Goal: Task Accomplishment & Management: Use online tool/utility

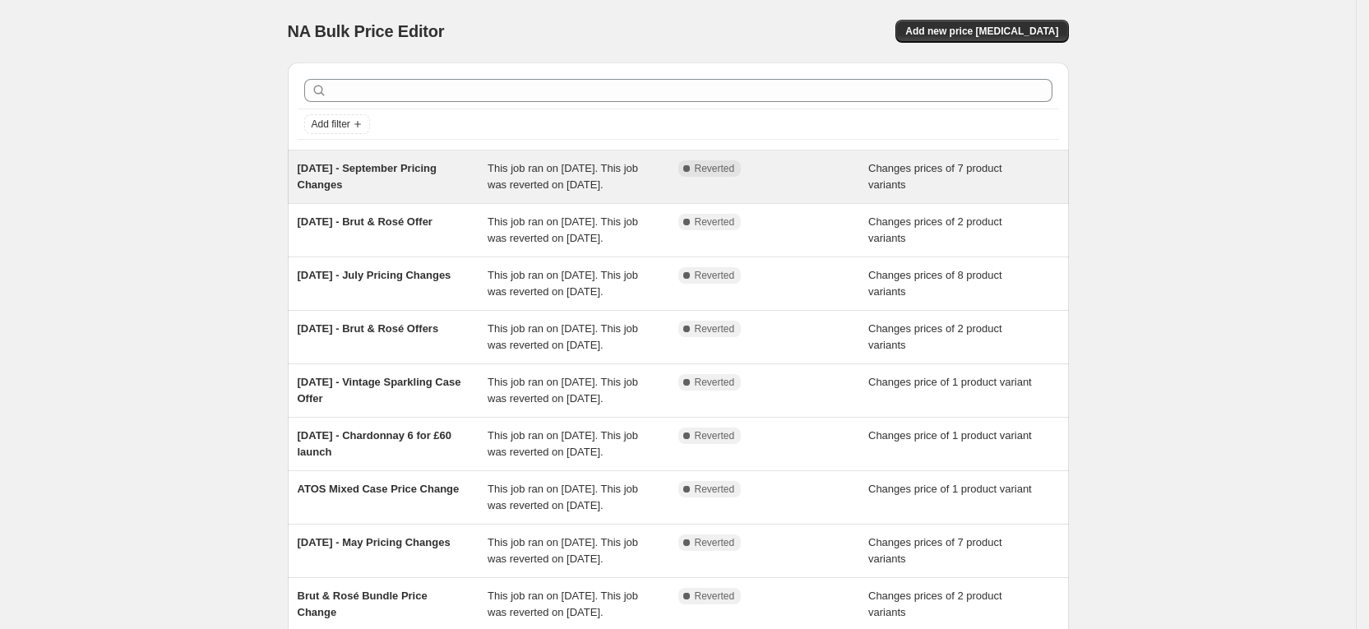
click at [427, 170] on span "[DATE] - September Pricing Changes" at bounding box center [368, 176] width 140 height 29
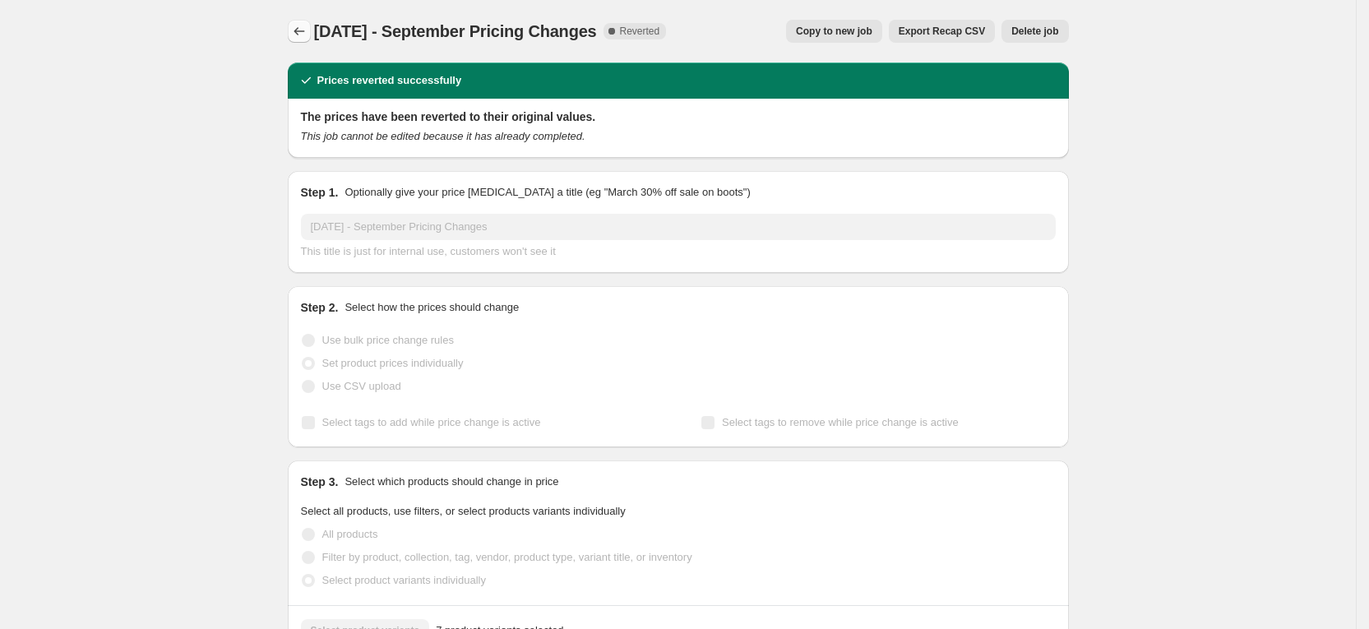
click at [311, 39] on button "Price change jobs" at bounding box center [299, 31] width 23 height 23
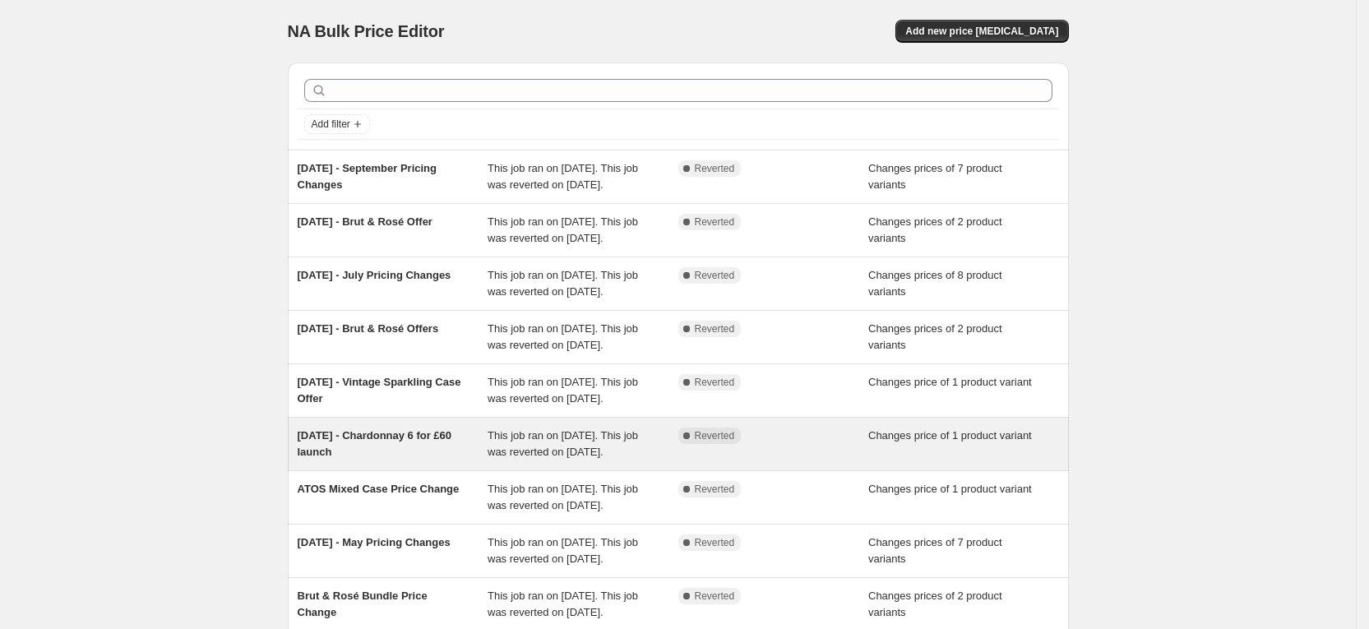
click at [437, 458] on span "[DATE] - Chardonnay 6 for £60 launch" at bounding box center [375, 443] width 155 height 29
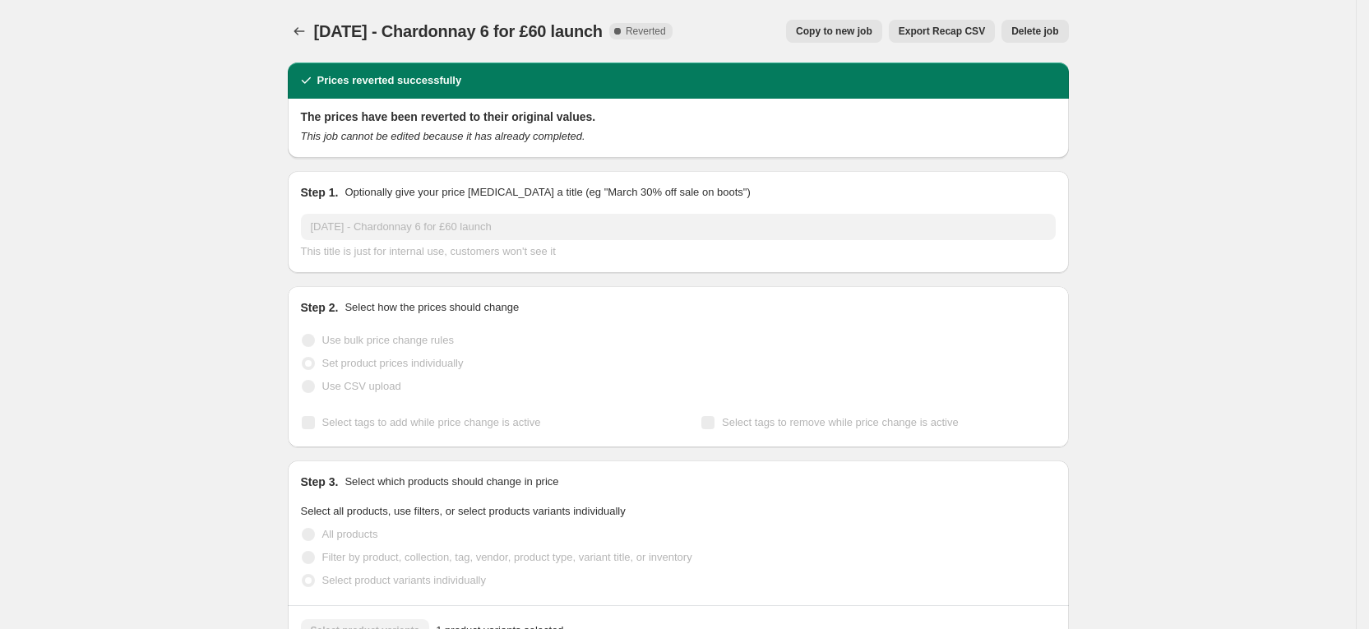
click at [308, 18] on div "21/05/2024 - Chardonnay 6 for £60 launch. This page is ready 21/05/2024 - Chard…" at bounding box center [678, 31] width 781 height 62
click at [308, 32] on icon "Price change jobs" at bounding box center [299, 31] width 16 height 16
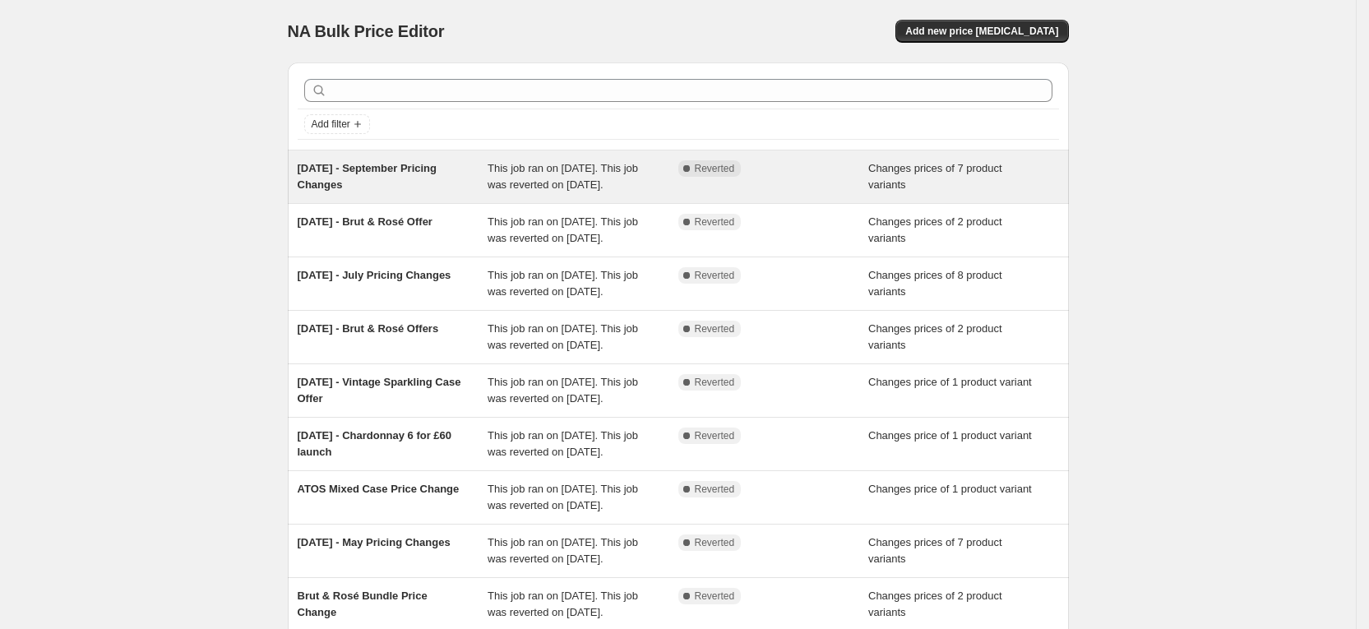
click at [432, 178] on div "[DATE] - September Pricing Changes" at bounding box center [393, 176] width 191 height 33
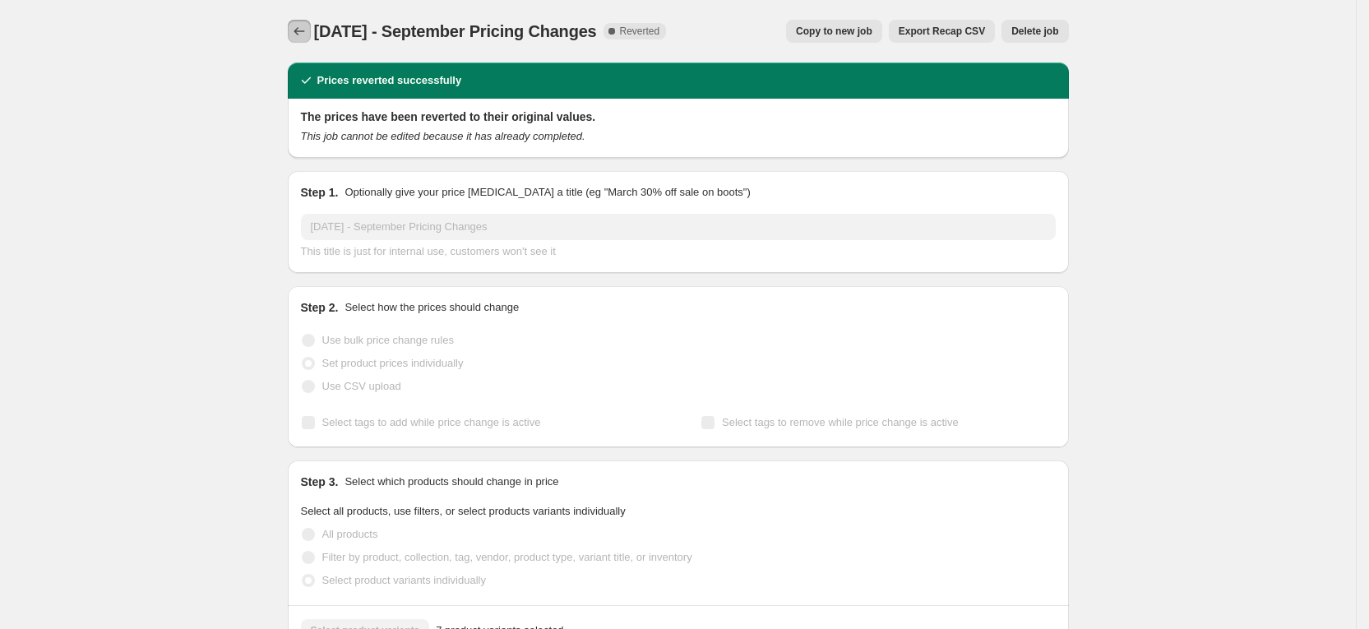
click at [294, 33] on button "Price change jobs" at bounding box center [299, 31] width 23 height 23
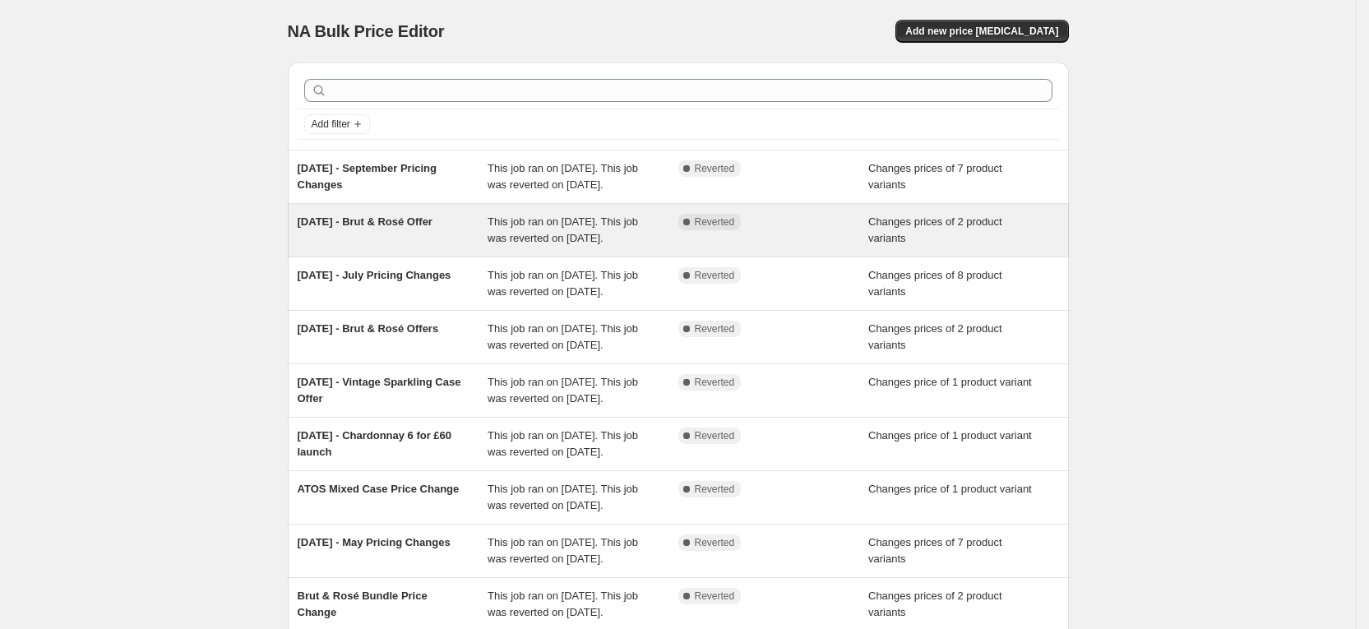
click at [417, 228] on span "[DATE] - Brut & Rosé Offer" at bounding box center [365, 221] width 135 height 12
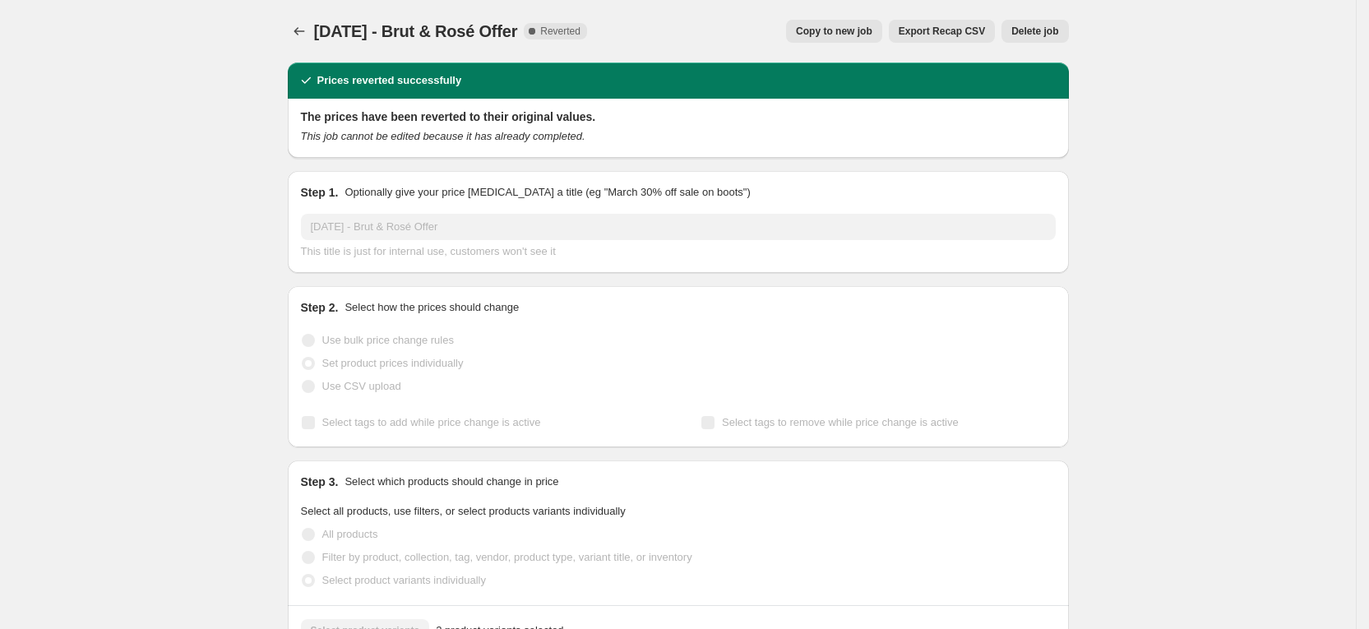
drag, startPoint x: 556, startPoint y: 30, endPoint x: 321, endPoint y: 35, distance: 235.2
click at [321, 35] on span "[DATE] - Brut & Rosé Offer" at bounding box center [416, 31] width 204 height 18
copy span "[DATE] - Brut & Rosé Offe"
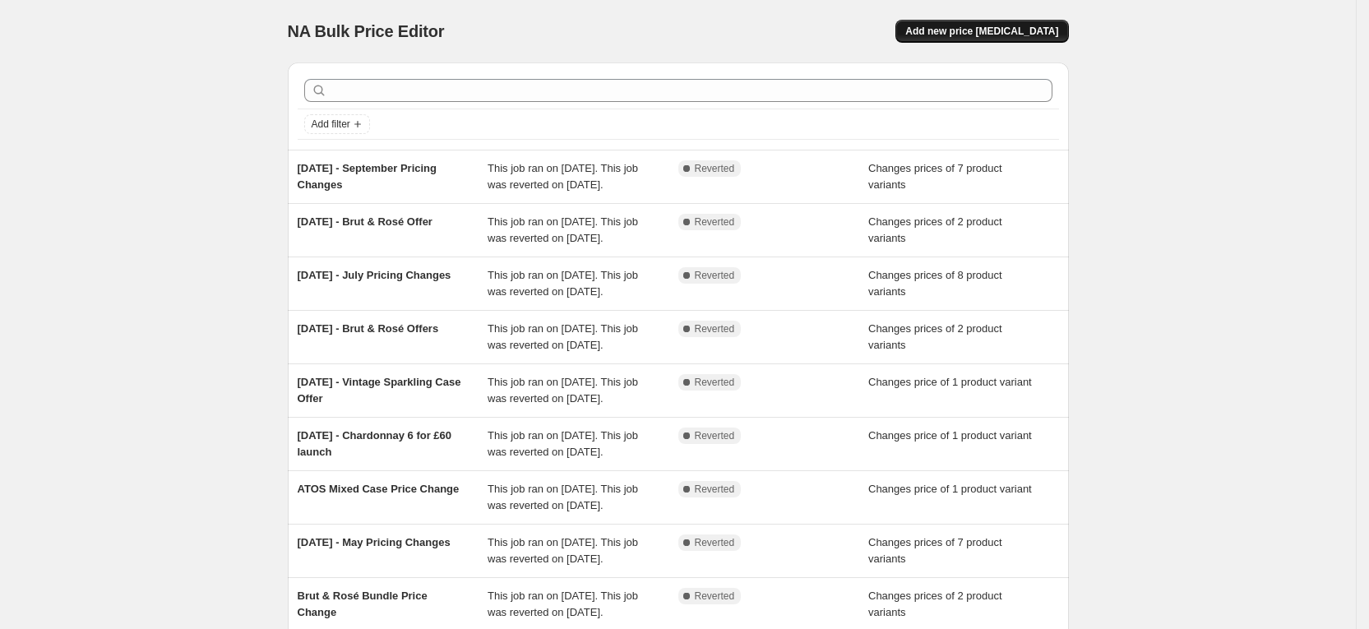
click at [1050, 30] on span "Add new price [MEDICAL_DATA]" at bounding box center [981, 31] width 153 height 13
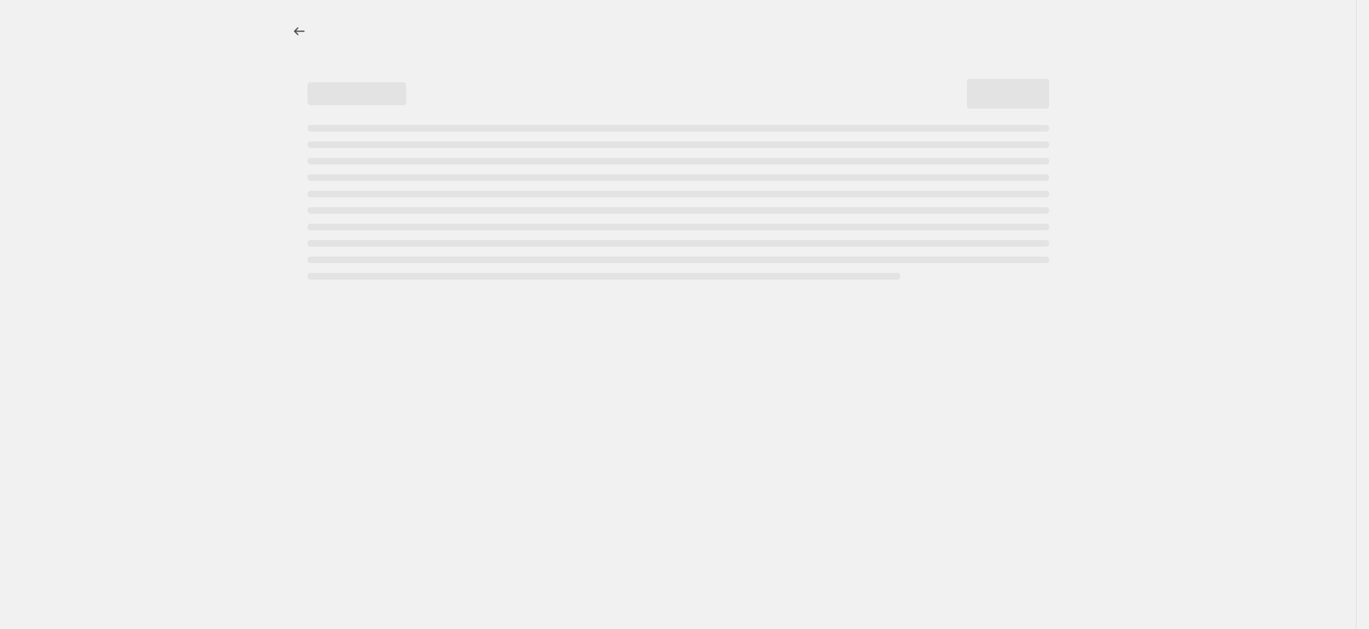
select select "percentage"
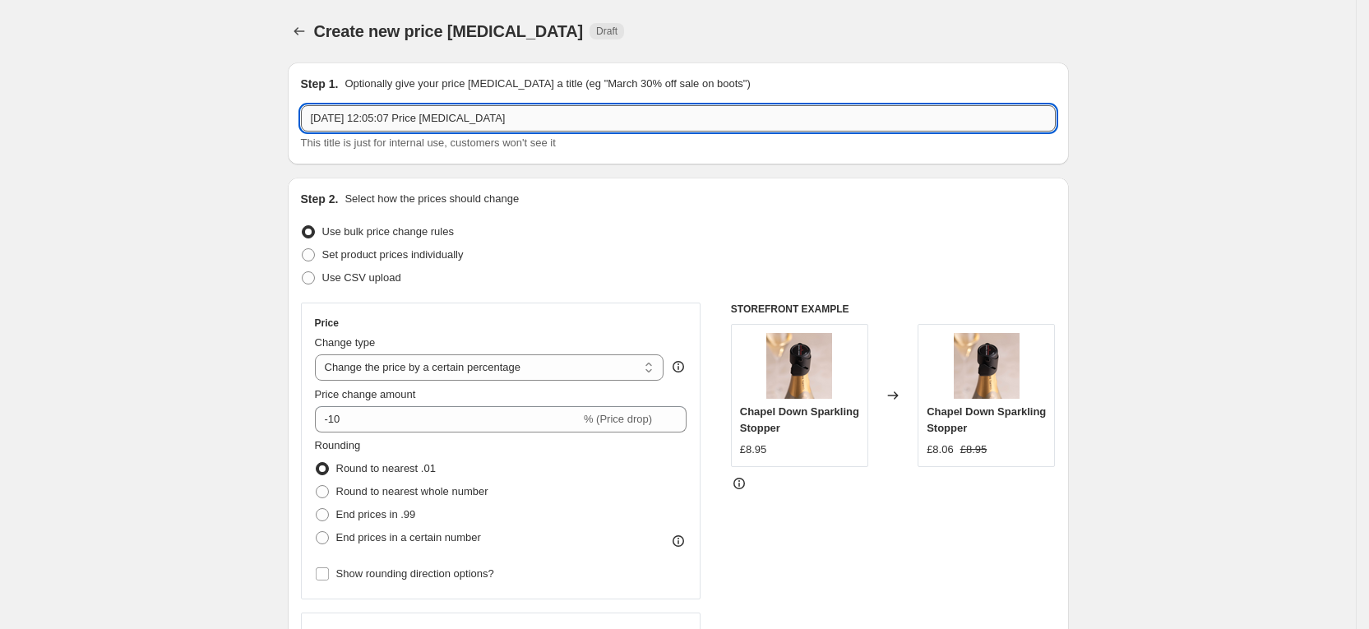
click at [437, 118] on input "[DATE] 12:05:07 Price [MEDICAL_DATA]" at bounding box center [678, 118] width 755 height 26
drag, startPoint x: 538, startPoint y: 121, endPoint x: 215, endPoint y: 127, distance: 323.2
paste input "[DATE] - Brut & Rosé Offe"
click at [330, 117] on input "[DATE] - Brut & Rosé Offe" at bounding box center [678, 118] width 755 height 26
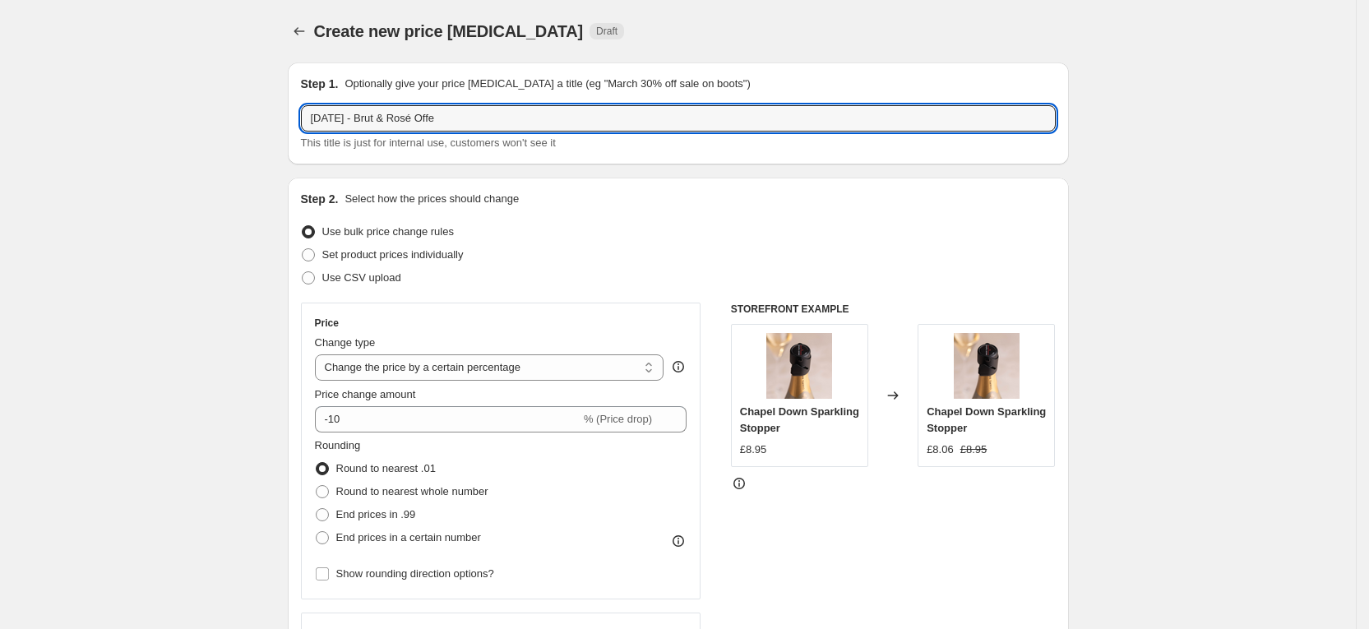
drag, startPoint x: 347, startPoint y: 117, endPoint x: 294, endPoint y: 111, distance: 52.9
click at [294, 113] on div "Step 1. Optionally give your price [MEDICAL_DATA] a title (eg "March 30% off sa…" at bounding box center [678, 113] width 781 height 102
click at [378, 120] on input "[DATE] - Brut & Rosé Offe" at bounding box center [678, 118] width 755 height 26
click at [379, 120] on input "[DATE] - Brut & Rosé Offe" at bounding box center [678, 118] width 755 height 26
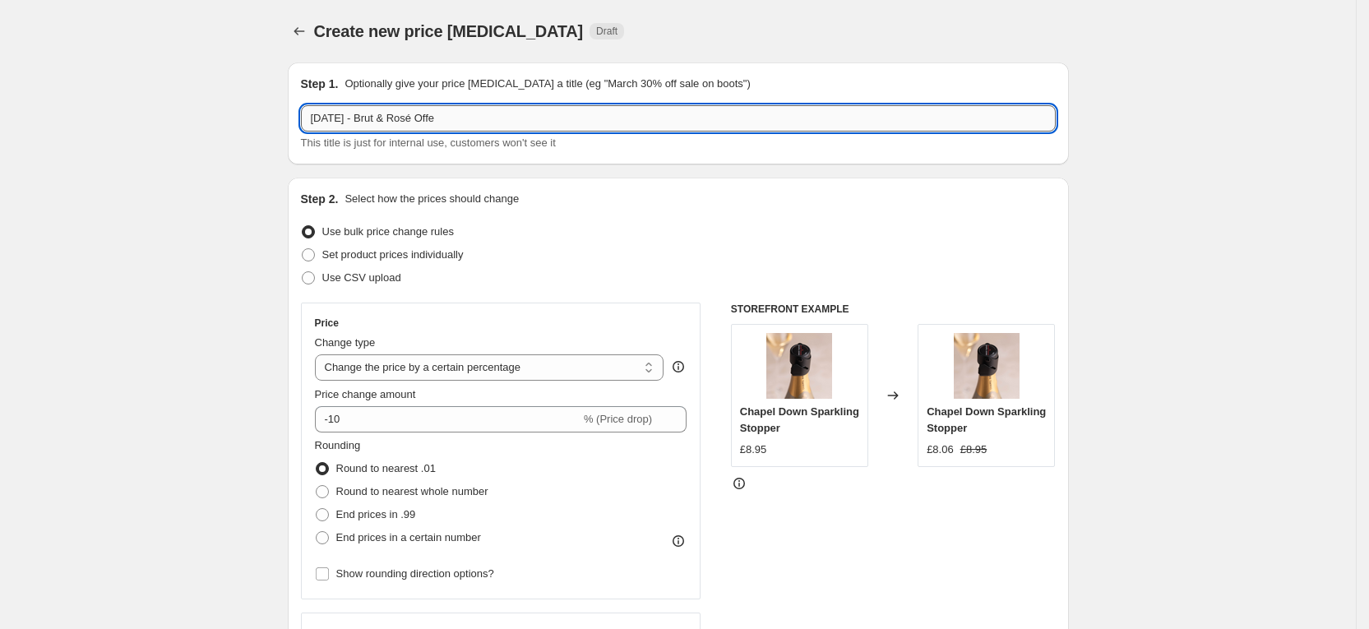
click at [388, 120] on input "[DATE] - Brut & Rosé Offe" at bounding box center [678, 118] width 755 height 26
drag, startPoint x: 380, startPoint y: 121, endPoint x: 551, endPoint y: 123, distance: 171.0
click at [551, 123] on input "[DATE] - Brut & Rosé Offe" at bounding box center [678, 118] width 755 height 26
type input "[DATE] - Magnums Offer"
click at [369, 258] on span "Set product prices individually" at bounding box center [392, 254] width 141 height 12
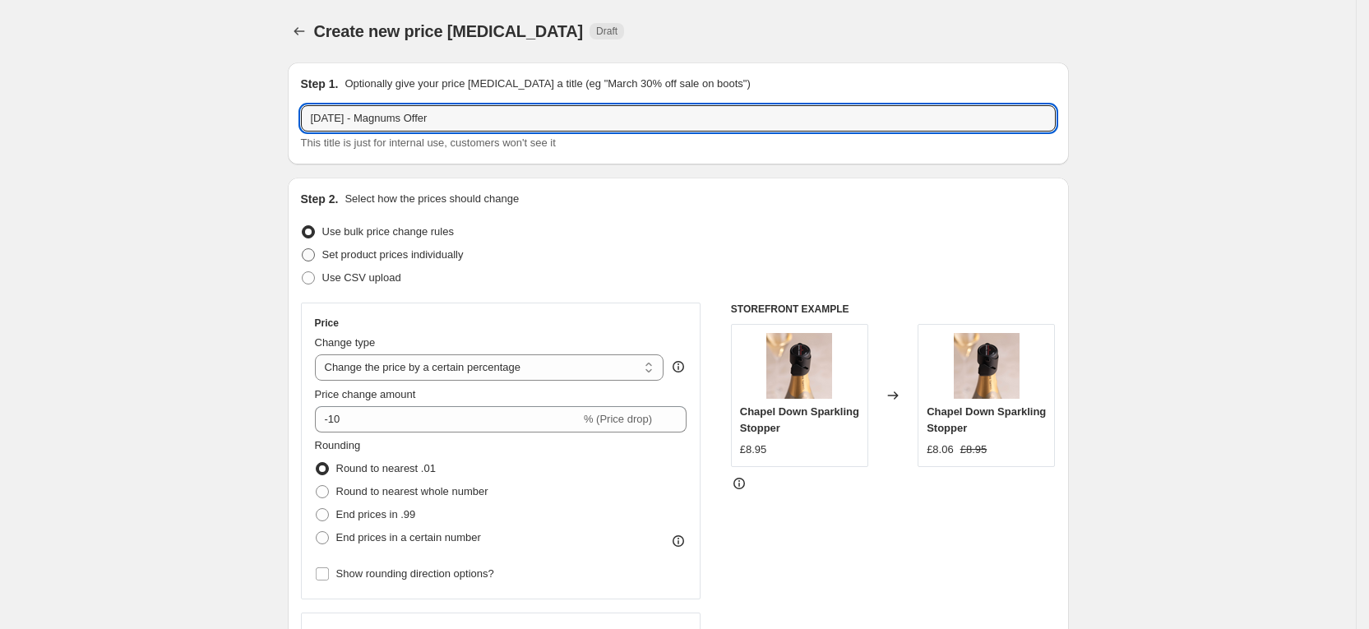
click at [303, 249] on input "Set product prices individually" at bounding box center [302, 248] width 1 height 1
radio input "true"
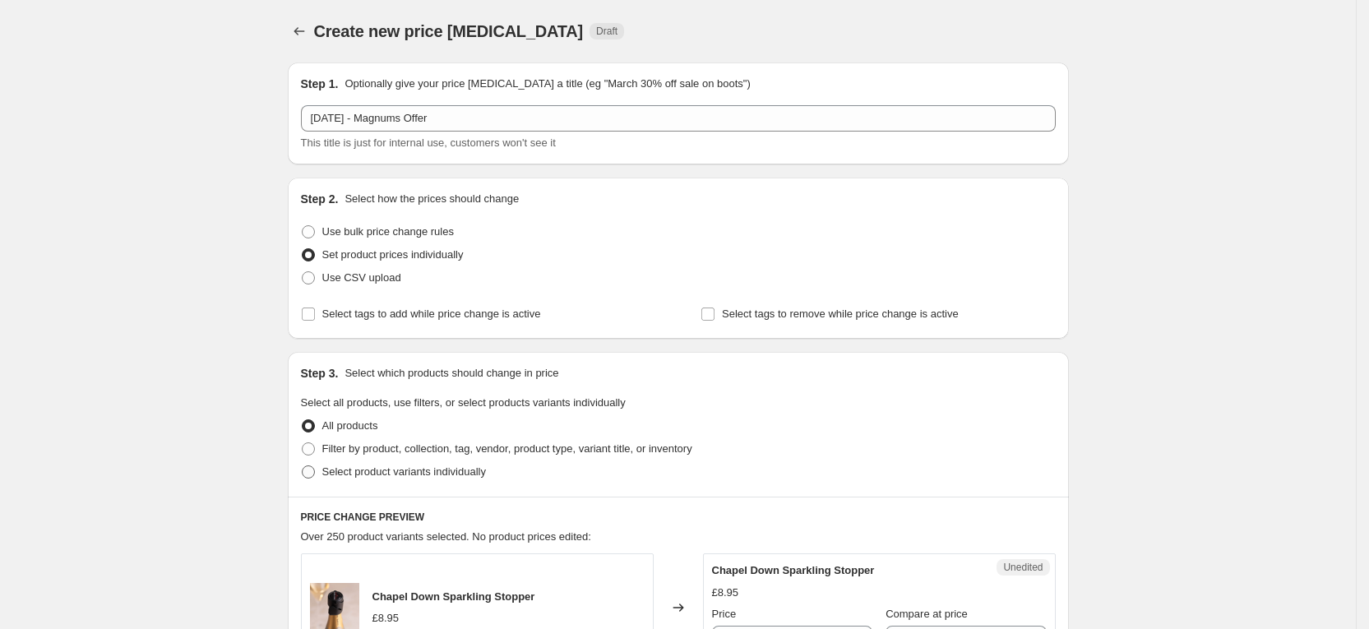
click at [418, 466] on span "Select product variants individually" at bounding box center [404, 471] width 164 height 12
click at [303, 466] on input "Select product variants individually" at bounding box center [302, 465] width 1 height 1
radio input "true"
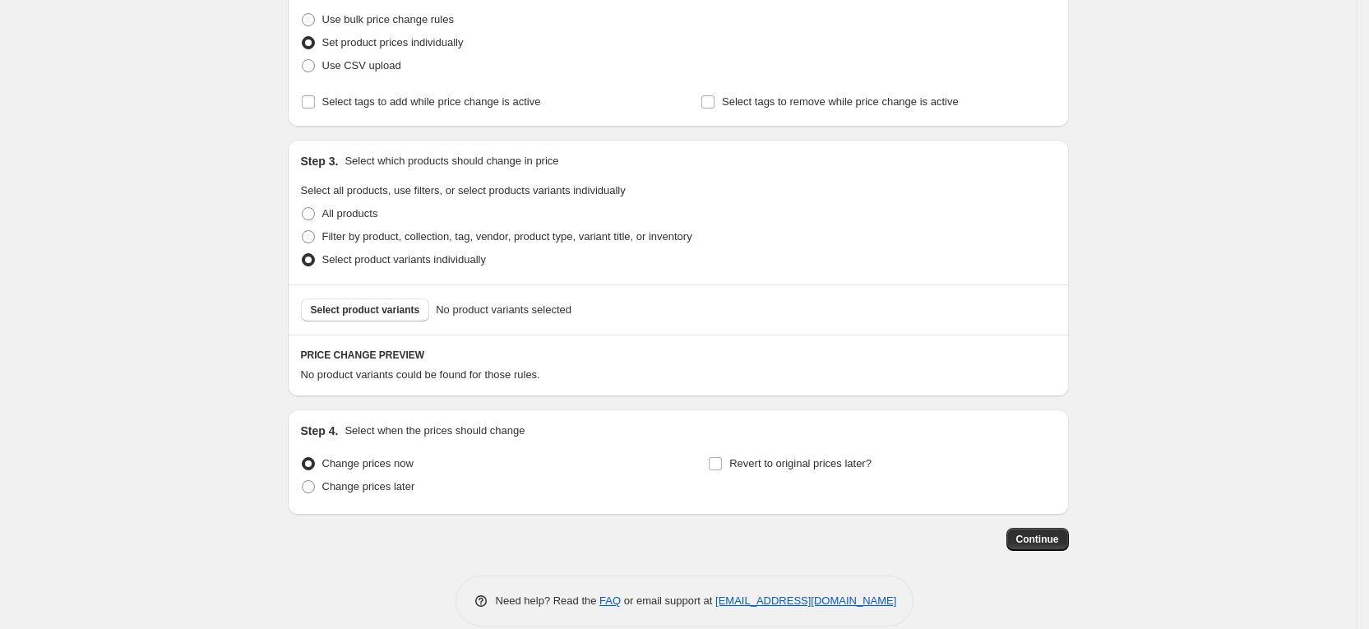
scroll to position [234, 0]
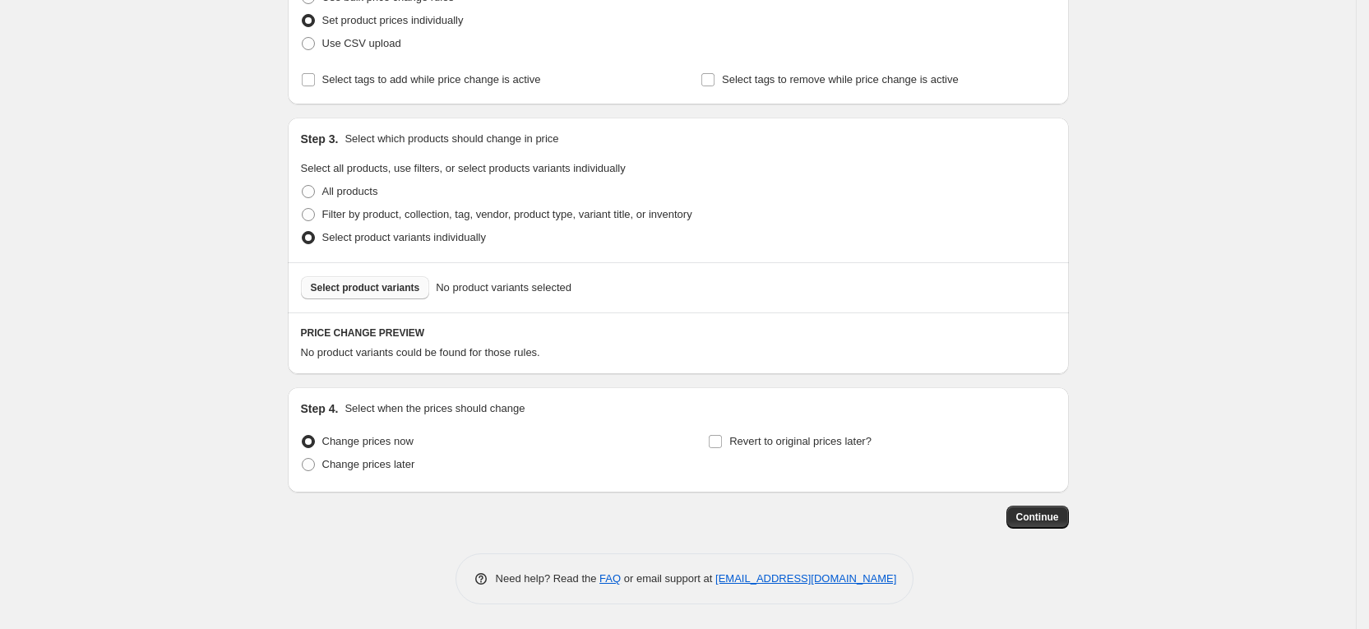
click at [379, 291] on span "Select product variants" at bounding box center [365, 287] width 109 height 13
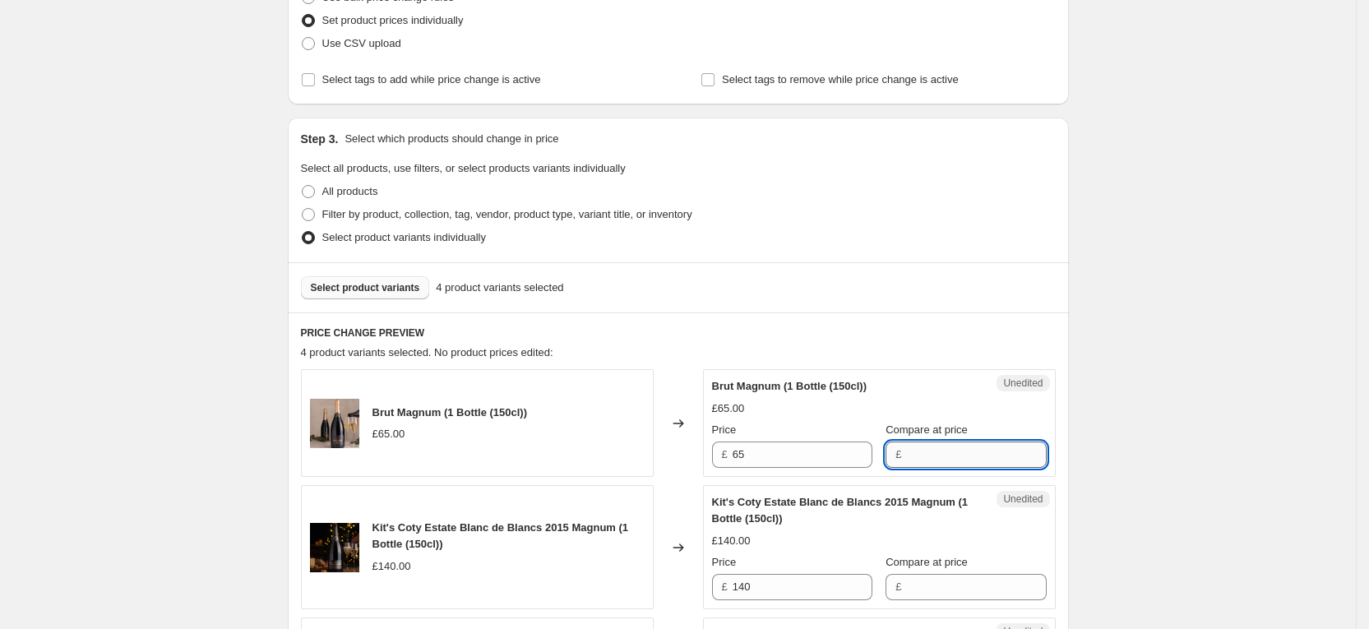
click at [946, 448] on input "Compare at price" at bounding box center [976, 455] width 140 height 26
type input "65"
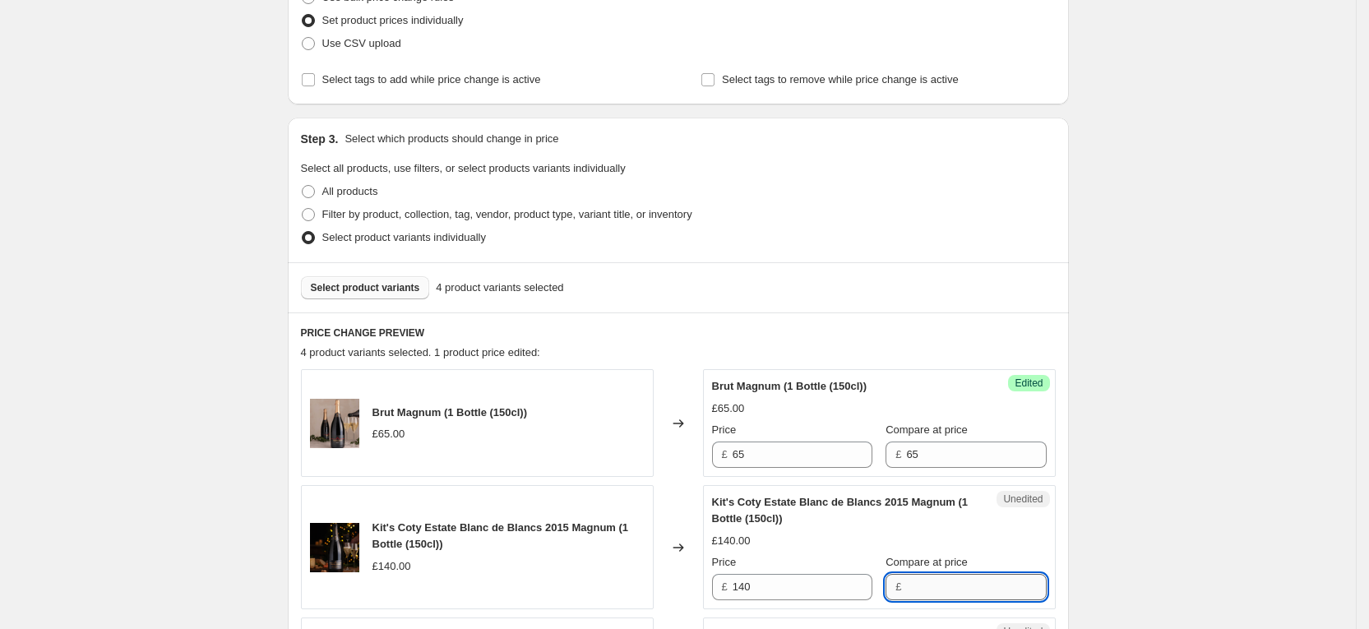
click at [936, 580] on input "Compare at price" at bounding box center [976, 587] width 140 height 26
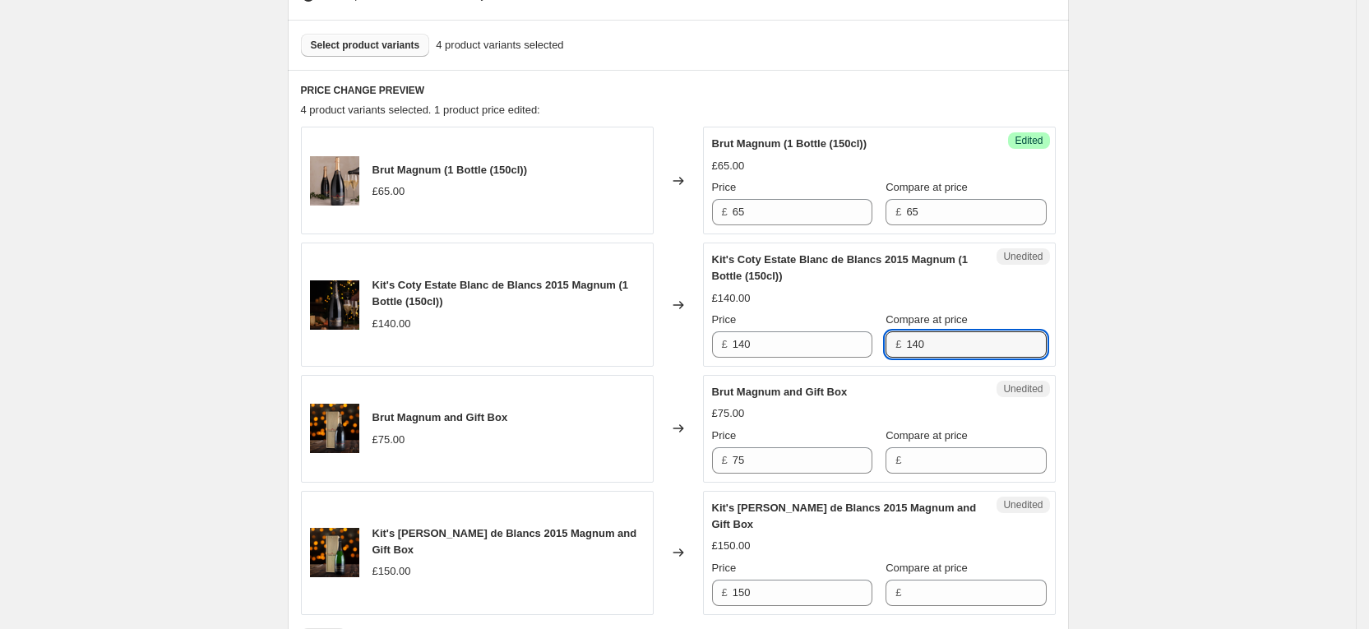
scroll to position [481, 0]
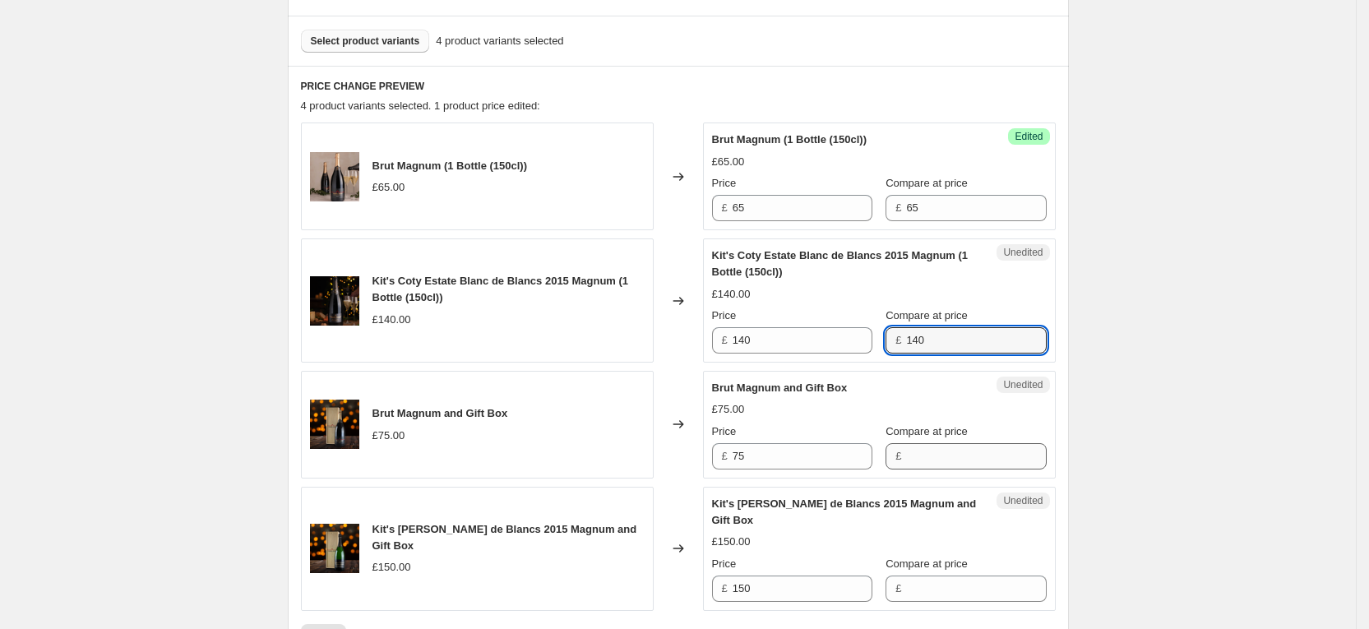
type input "140"
click at [936, 451] on input "Compare at price" at bounding box center [976, 456] width 140 height 26
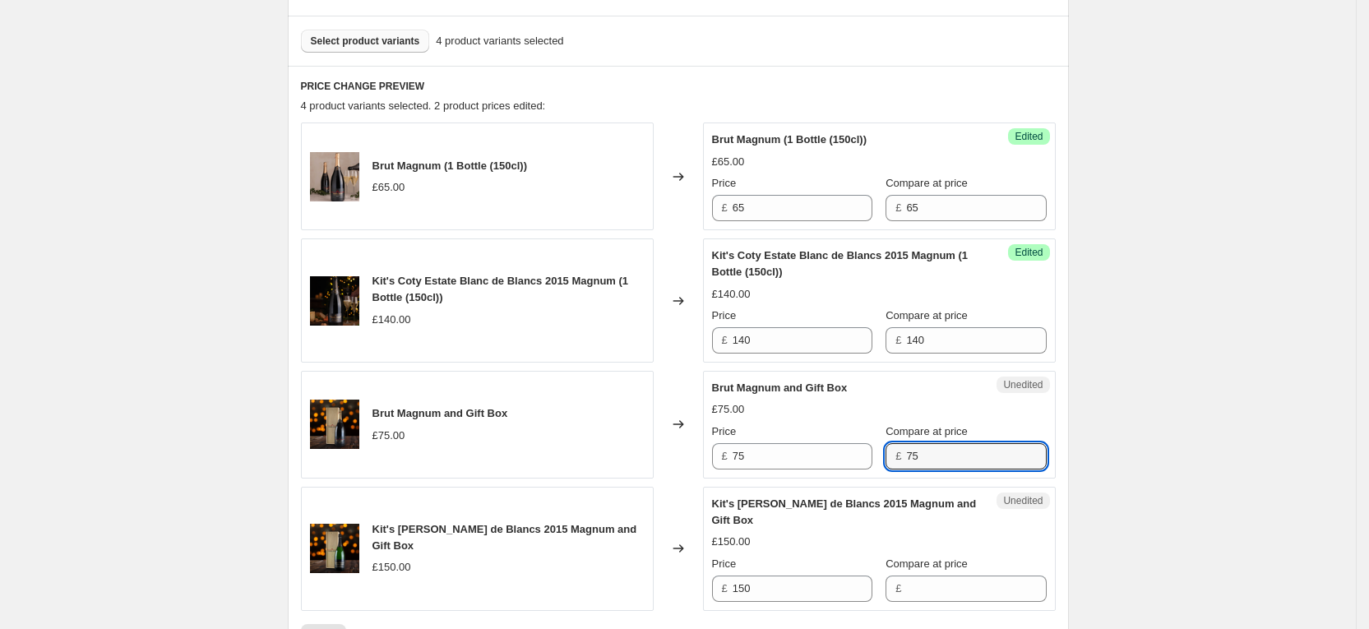
type input "75"
click at [1104, 428] on div "Create new price [MEDICAL_DATA]. This page is ready Create new price [MEDICAL_D…" at bounding box center [678, 217] width 1356 height 1396
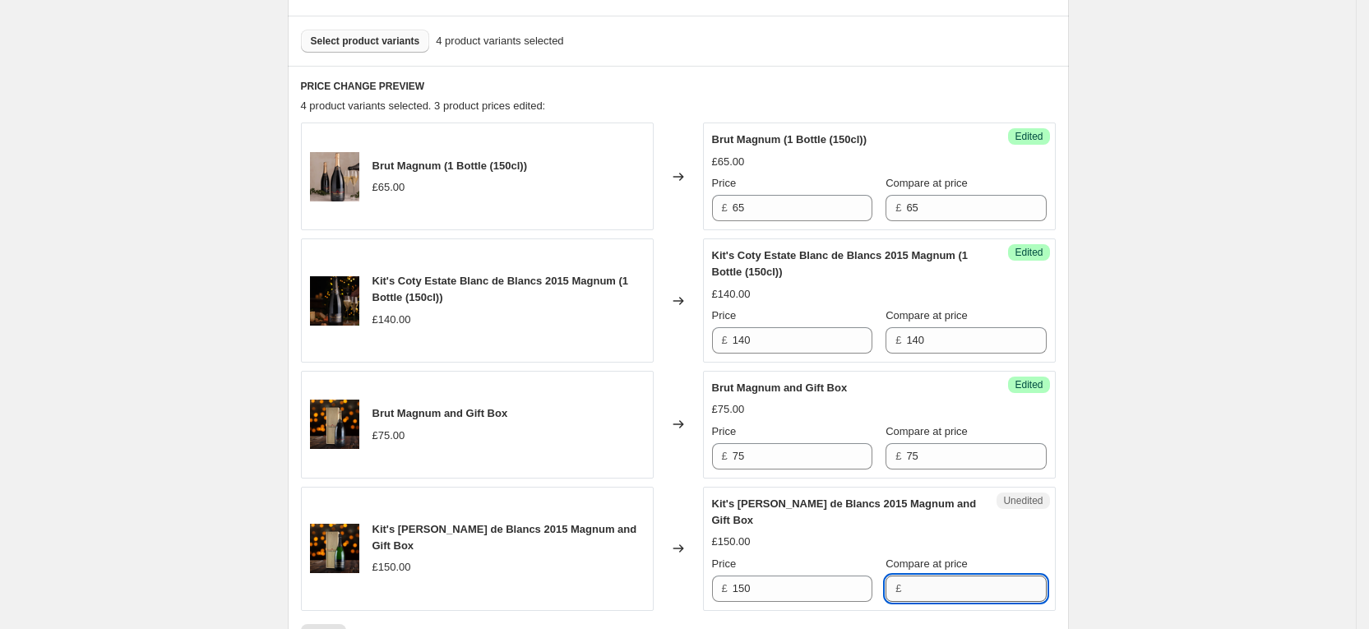
click at [935, 591] on input "Compare at price" at bounding box center [976, 589] width 140 height 26
type input "150"
click at [1204, 460] on div "Create new price [MEDICAL_DATA]. This page is ready Create new price [MEDICAL_D…" at bounding box center [678, 217] width 1356 height 1396
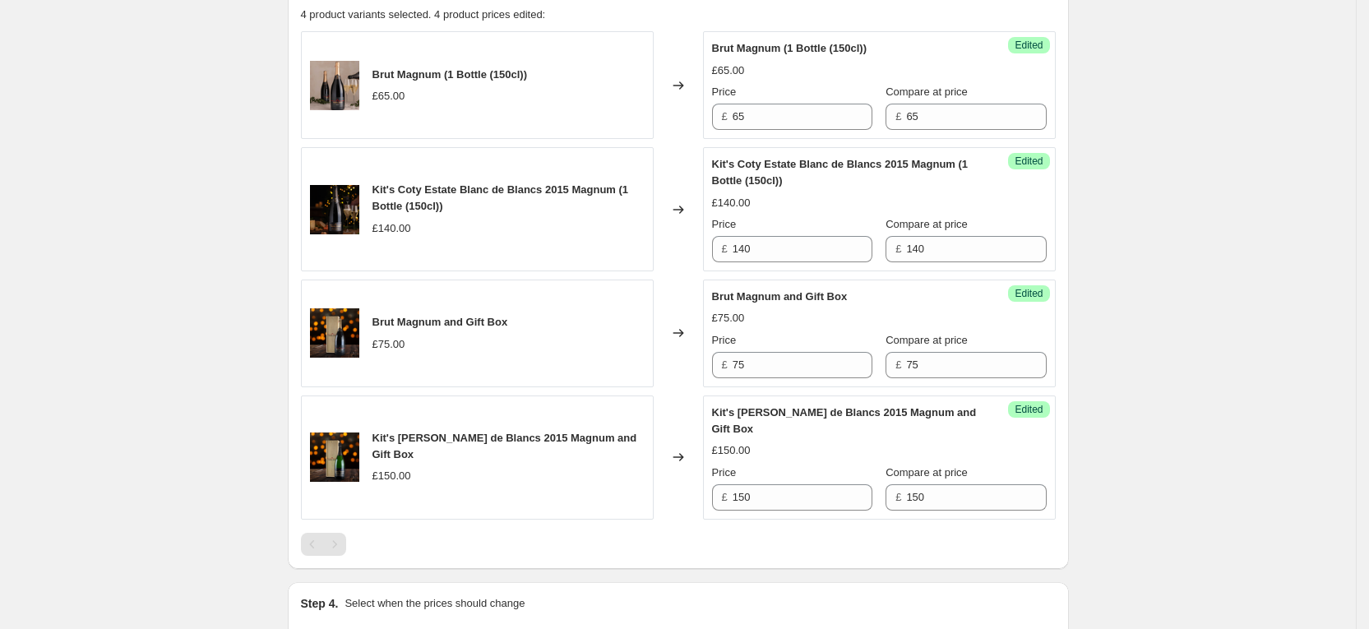
scroll to position [604, 0]
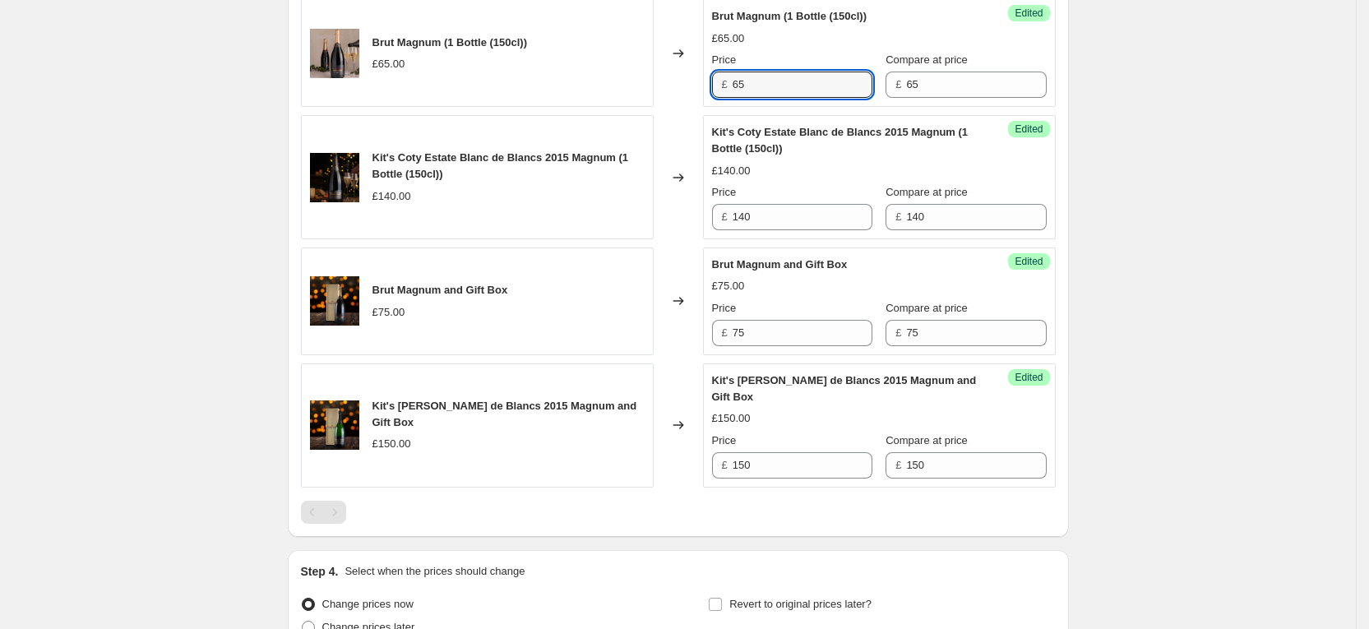
drag, startPoint x: 804, startPoint y: 80, endPoint x: 650, endPoint y: 94, distance: 155.2
click at [650, 94] on div "Brut Magnum (1 Bottle (150cl)) £65.00 Changed to Success Edited Brut Magnum (1 …" at bounding box center [678, 53] width 755 height 108
type input "55.25"
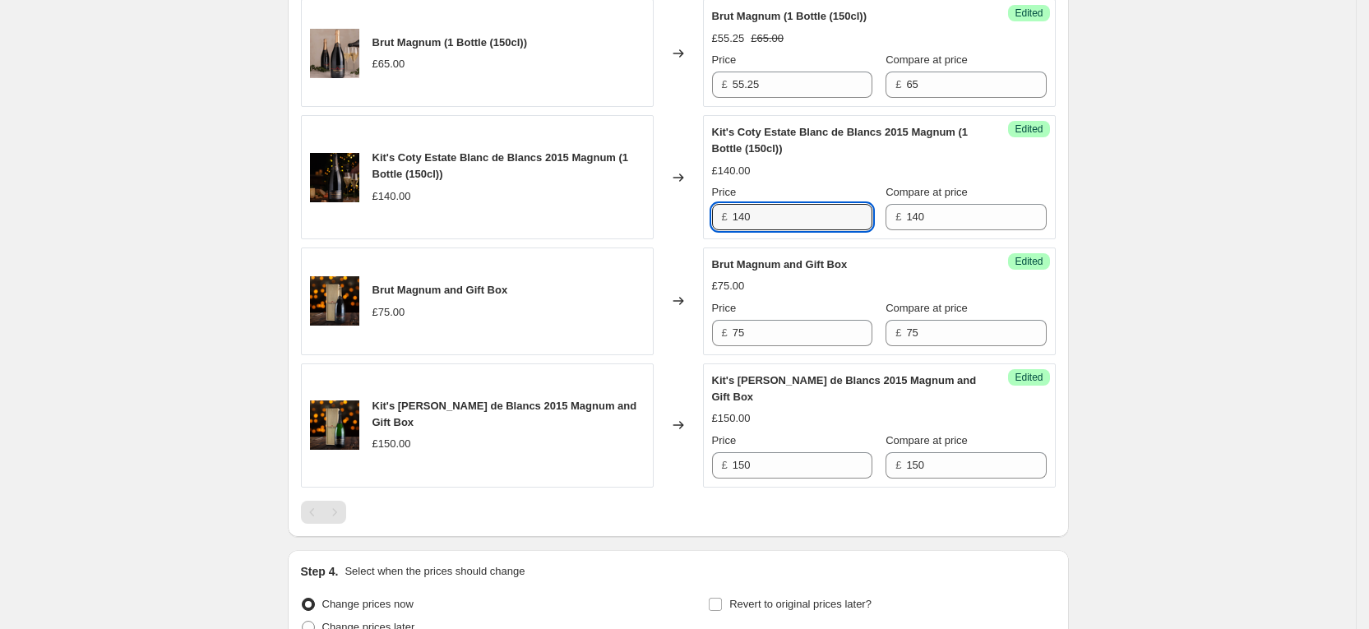
drag, startPoint x: 784, startPoint y: 225, endPoint x: 661, endPoint y: 224, distance: 122.5
click at [661, 224] on div "Kit's Coty Estate Blanc de Blancs 2015 Magnum (1 Bottle (150cl)) £140.00 Change…" at bounding box center [678, 177] width 755 height 124
type input "119"
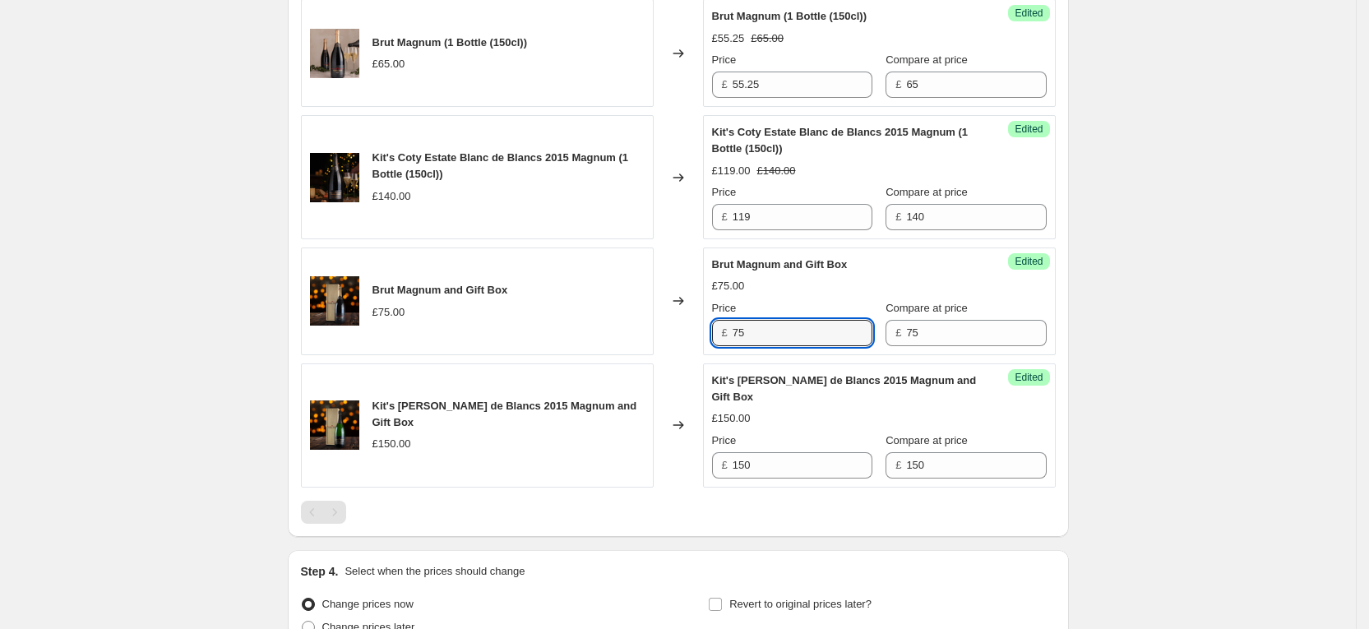
drag, startPoint x: 772, startPoint y: 335, endPoint x: 706, endPoint y: 329, distance: 66.1
click at [706, 329] on div "Brut Magnum and Gift Box £75.00 Changed to Success Edited Brut Magnum and Gift …" at bounding box center [678, 301] width 755 height 108
type input "63.75"
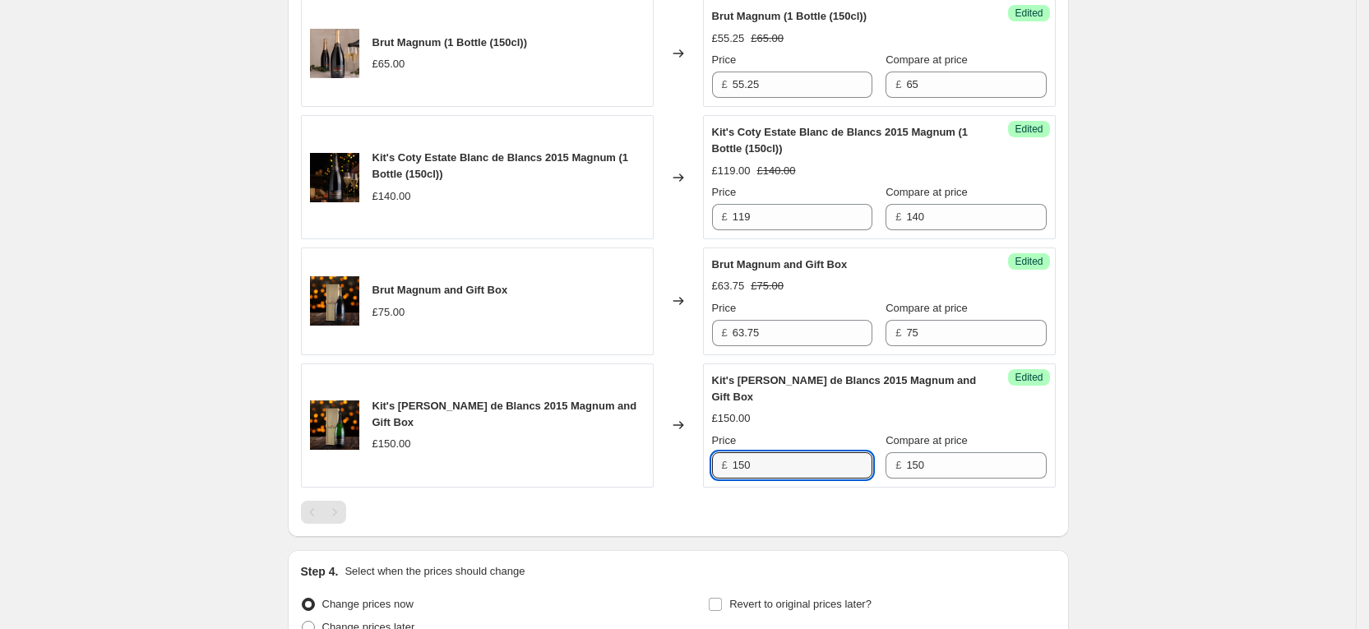
drag, startPoint x: 756, startPoint y: 464, endPoint x: 668, endPoint y: 456, distance: 88.4
click at [669, 456] on div "Kit's [PERSON_NAME] de Blancs 2015 Magnum and Gift Box £150.00 Changed to Succe…" at bounding box center [678, 425] width 755 height 124
type input "127.50"
click at [1209, 488] on div "Create new price [MEDICAL_DATA]. This page is ready Create new price [MEDICAL_D…" at bounding box center [678, 94] width 1356 height 1396
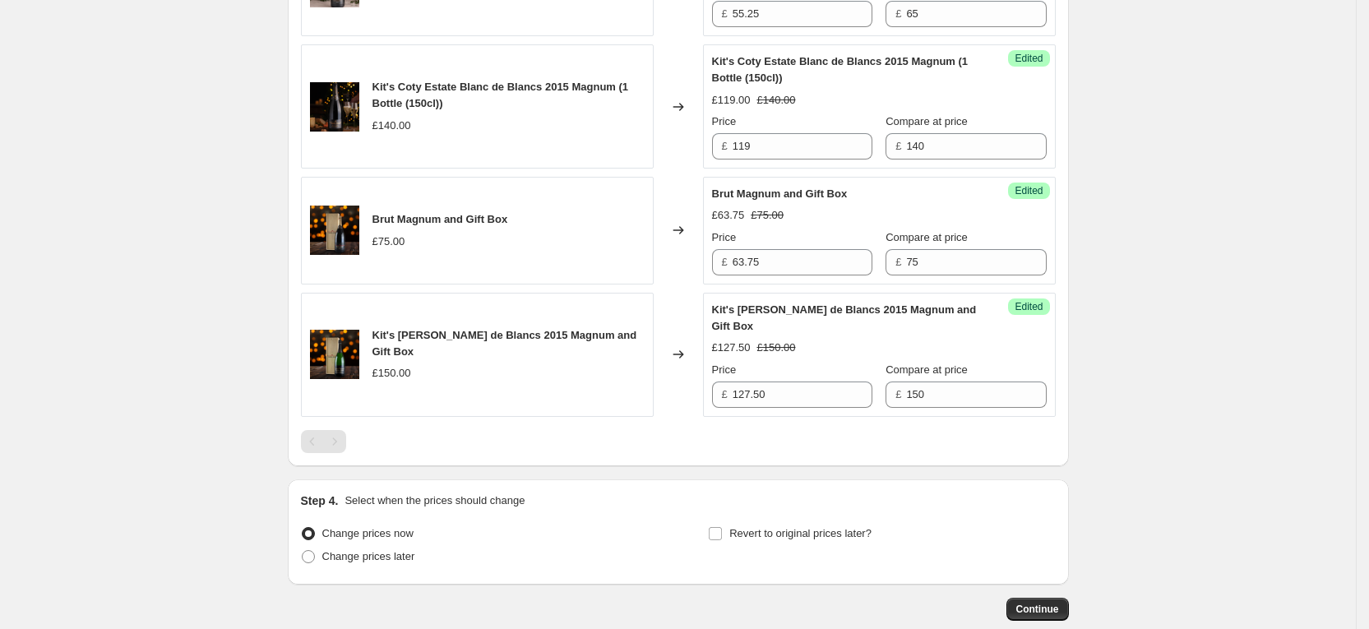
scroll to position [728, 0]
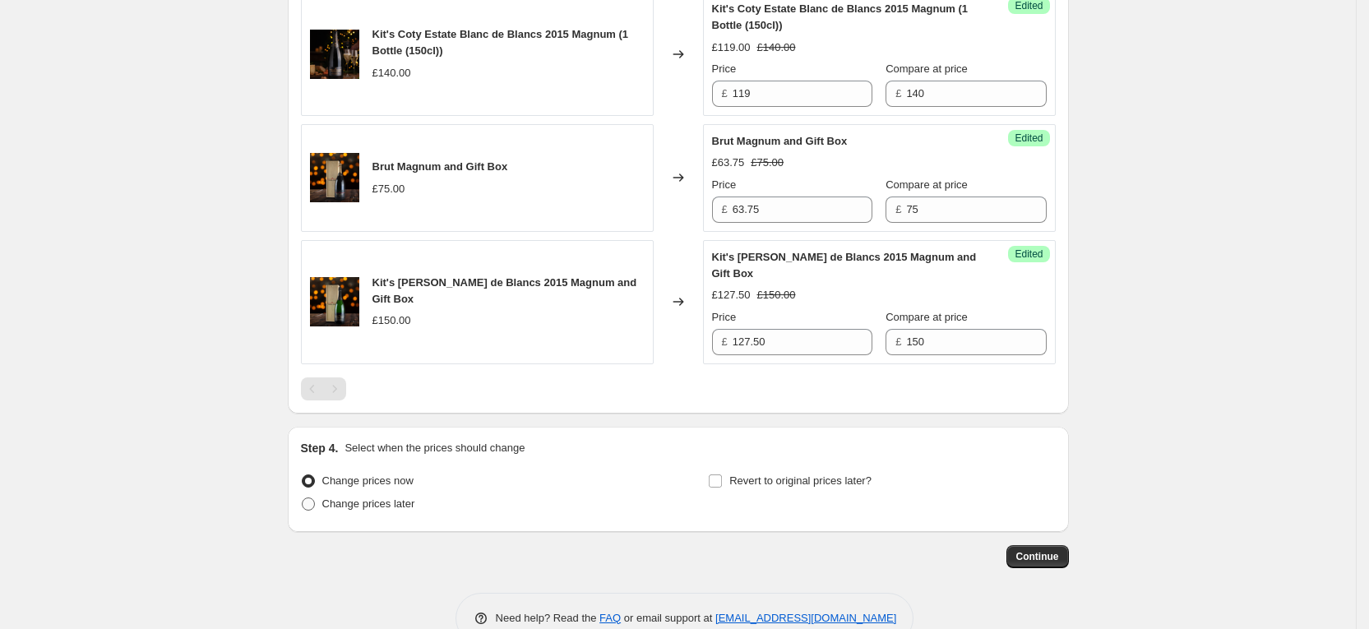
click at [389, 508] on span "Change prices later" at bounding box center [368, 503] width 93 height 12
click at [303, 498] on input "Change prices later" at bounding box center [302, 497] width 1 height 1
radio input "true"
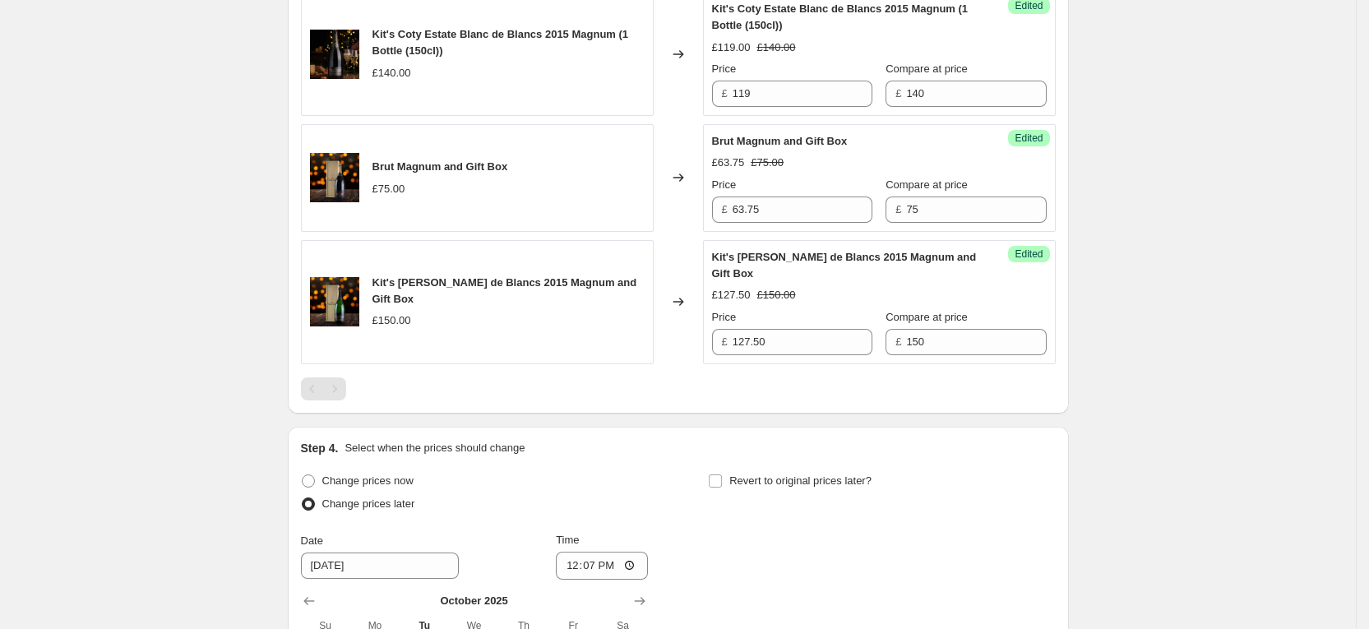
scroll to position [974, 0]
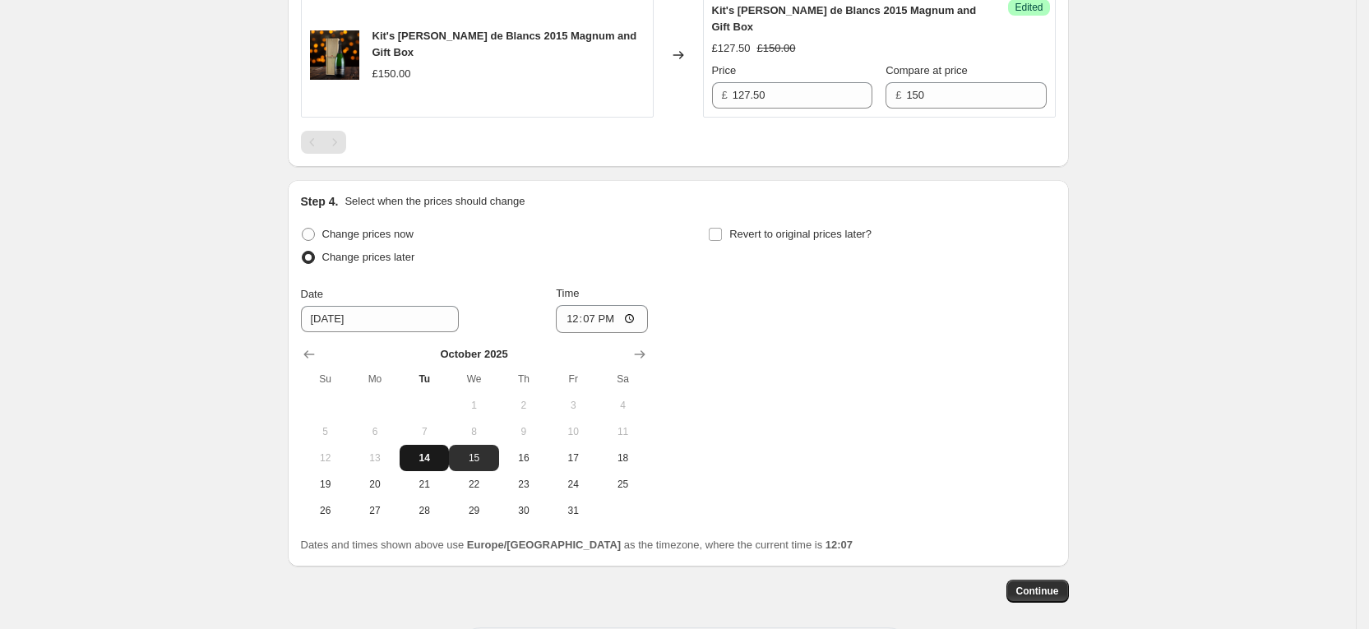
click at [440, 452] on span "14" at bounding box center [424, 457] width 36 height 13
type input "[DATE]"
click at [626, 323] on input "12:07" at bounding box center [602, 319] width 92 height 28
click at [641, 311] on input "12:07" at bounding box center [602, 319] width 92 height 28
type input "15:59"
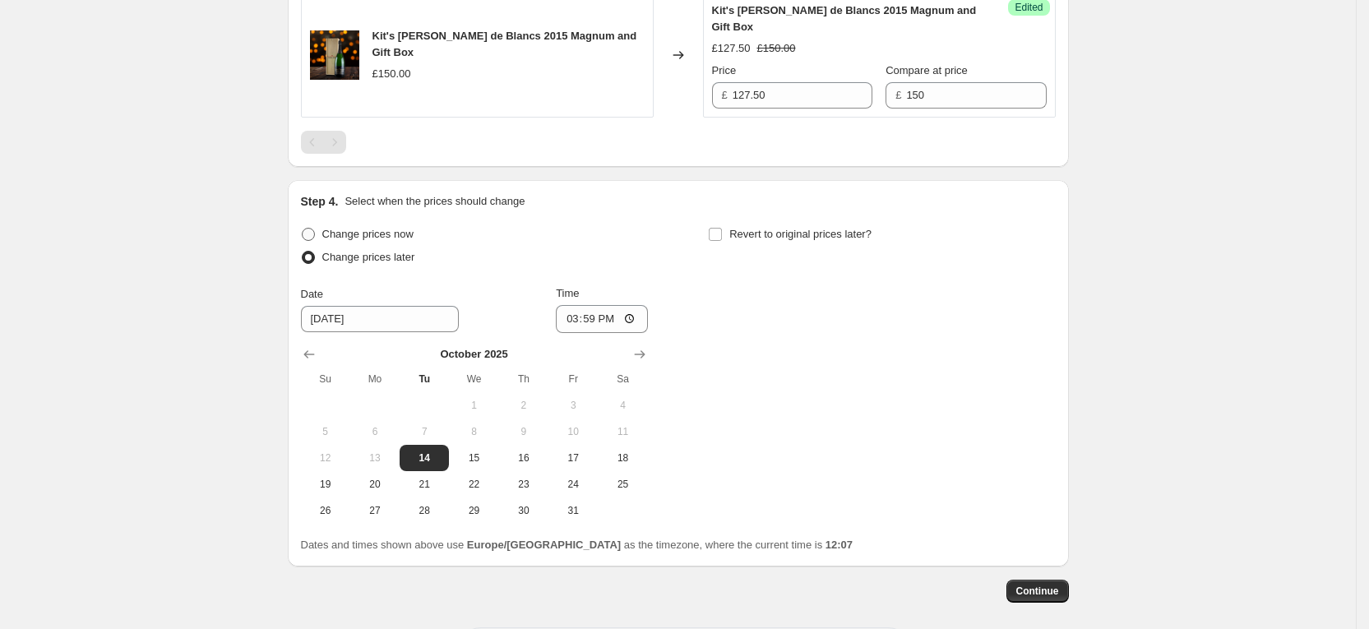
click at [394, 238] on span "Change prices now" at bounding box center [367, 234] width 91 height 12
click at [303, 229] on input "Change prices now" at bounding box center [302, 228] width 1 height 1
radio input "true"
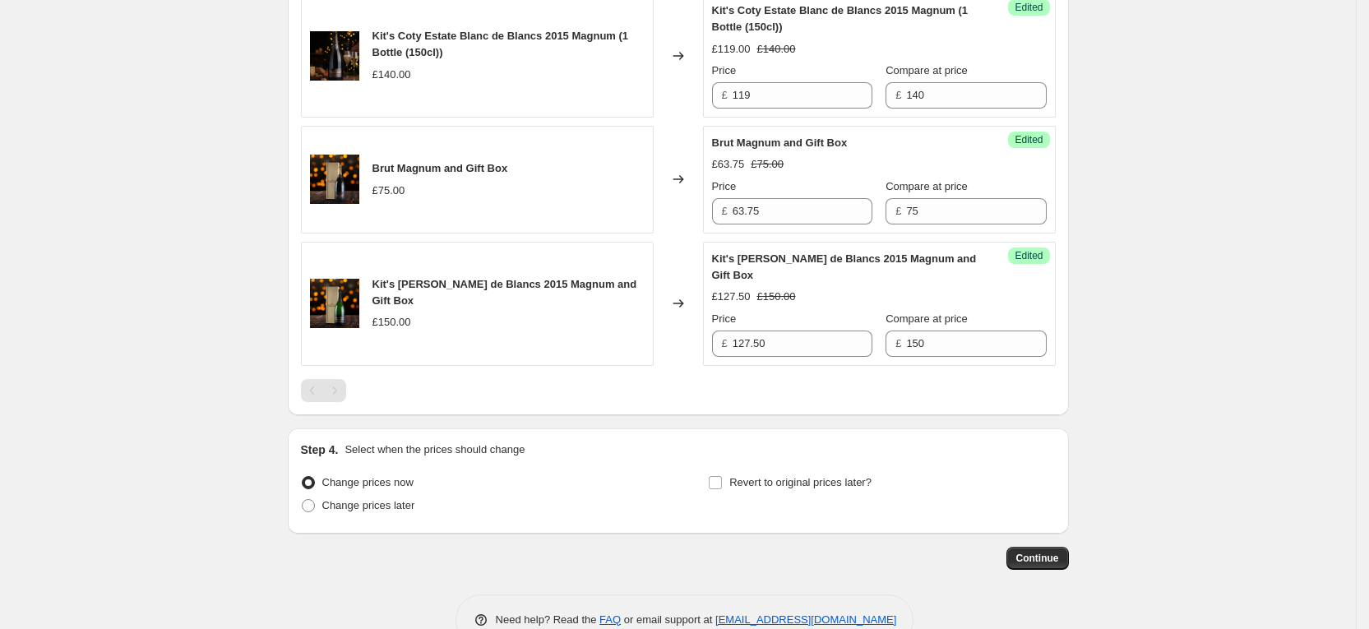
scroll to position [767, 0]
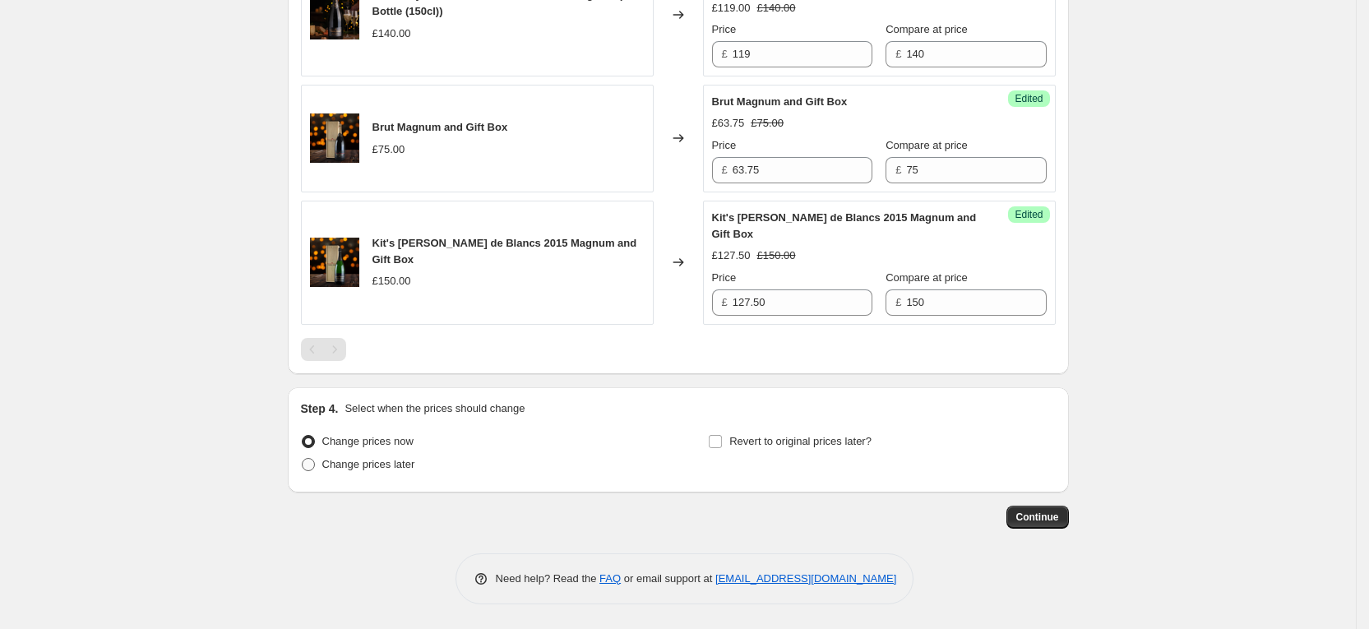
click at [397, 454] on label "Change prices later" at bounding box center [358, 464] width 114 height 23
click at [303, 458] on input "Change prices later" at bounding box center [302, 458] width 1 height 1
radio input "true"
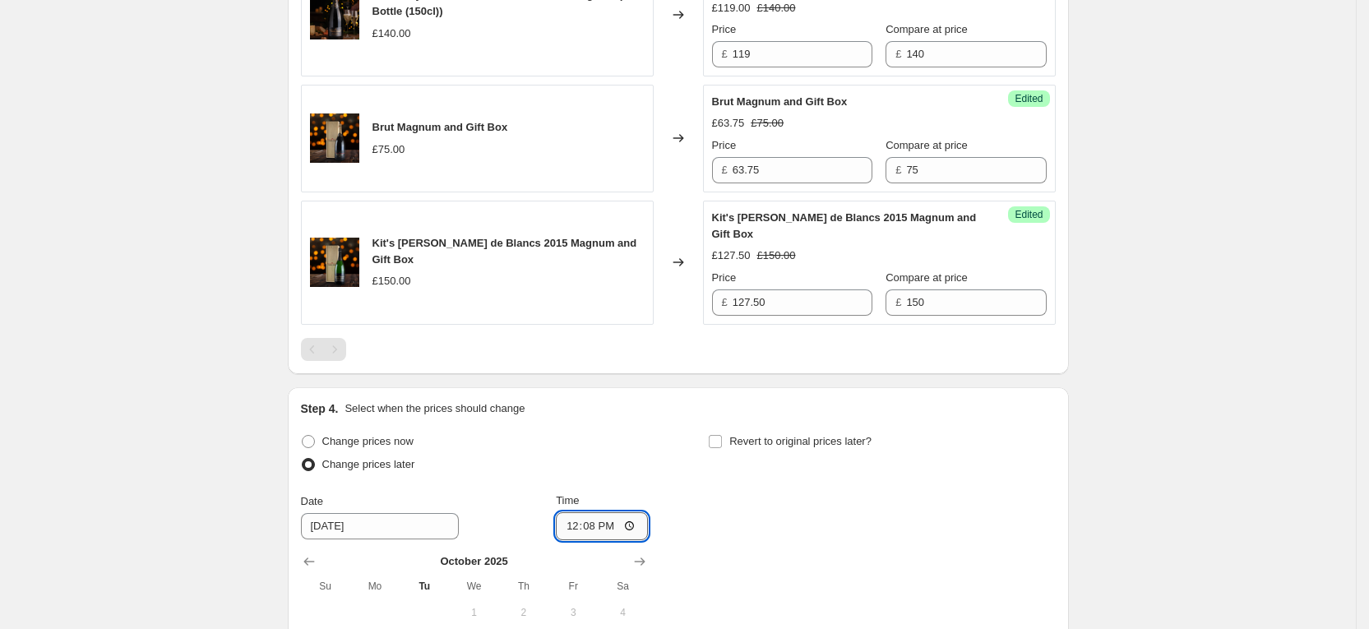
click at [617, 529] on input "12:08" at bounding box center [602, 526] width 92 height 28
click at [390, 443] on span "Change prices now" at bounding box center [367, 441] width 91 height 12
click at [303, 436] on input "Change prices now" at bounding box center [302, 435] width 1 height 1
radio input "true"
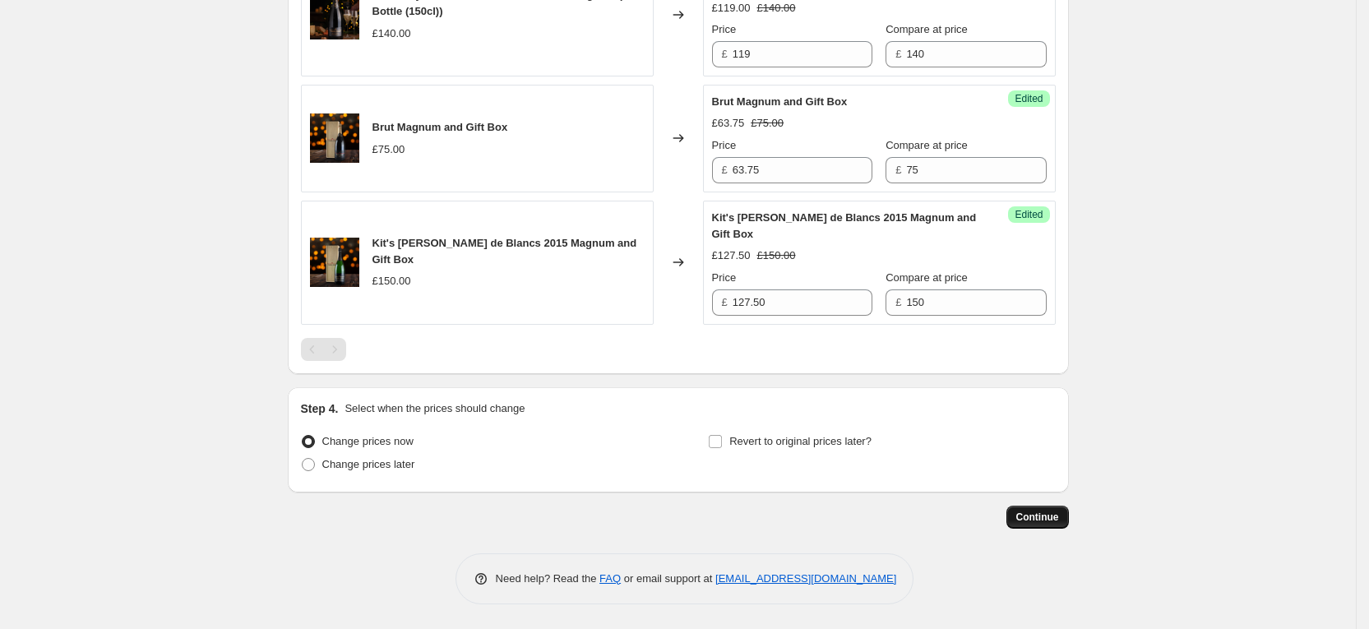
click at [1036, 516] on span "Continue" at bounding box center [1037, 517] width 43 height 13
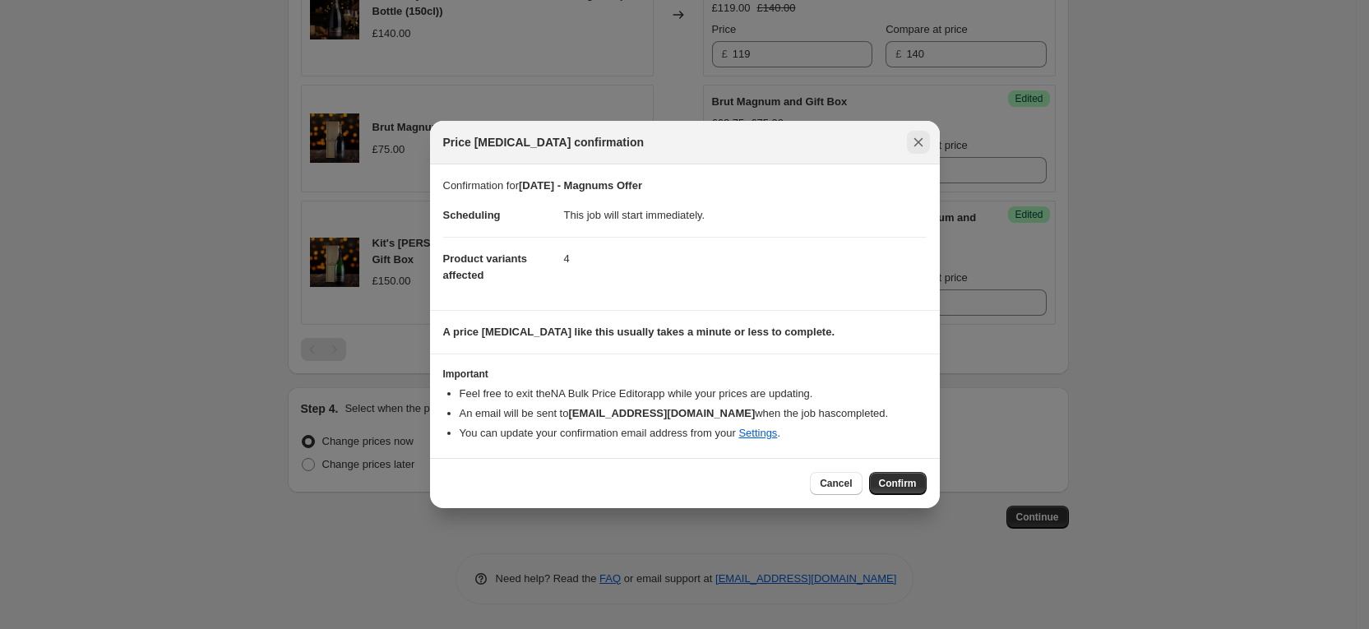
click at [926, 143] on icon "Close" at bounding box center [918, 142] width 16 height 16
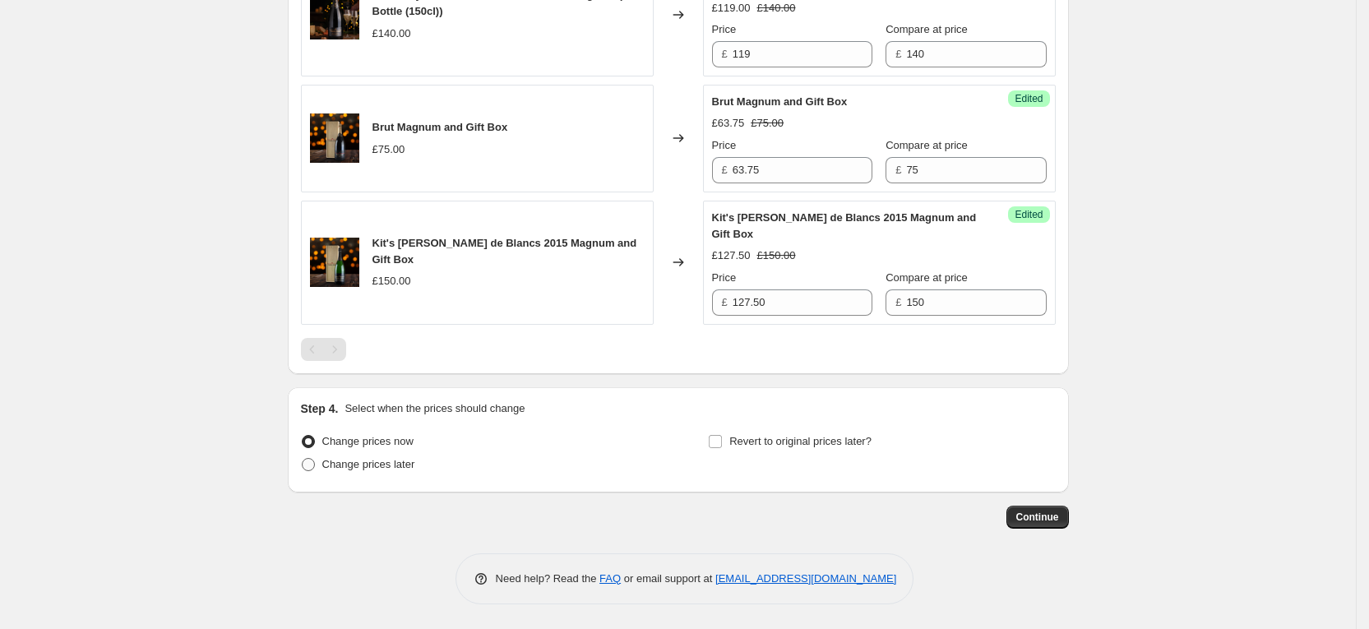
click at [414, 463] on span "Change prices later" at bounding box center [368, 464] width 93 height 12
click at [303, 459] on input "Change prices later" at bounding box center [302, 458] width 1 height 1
radio input "true"
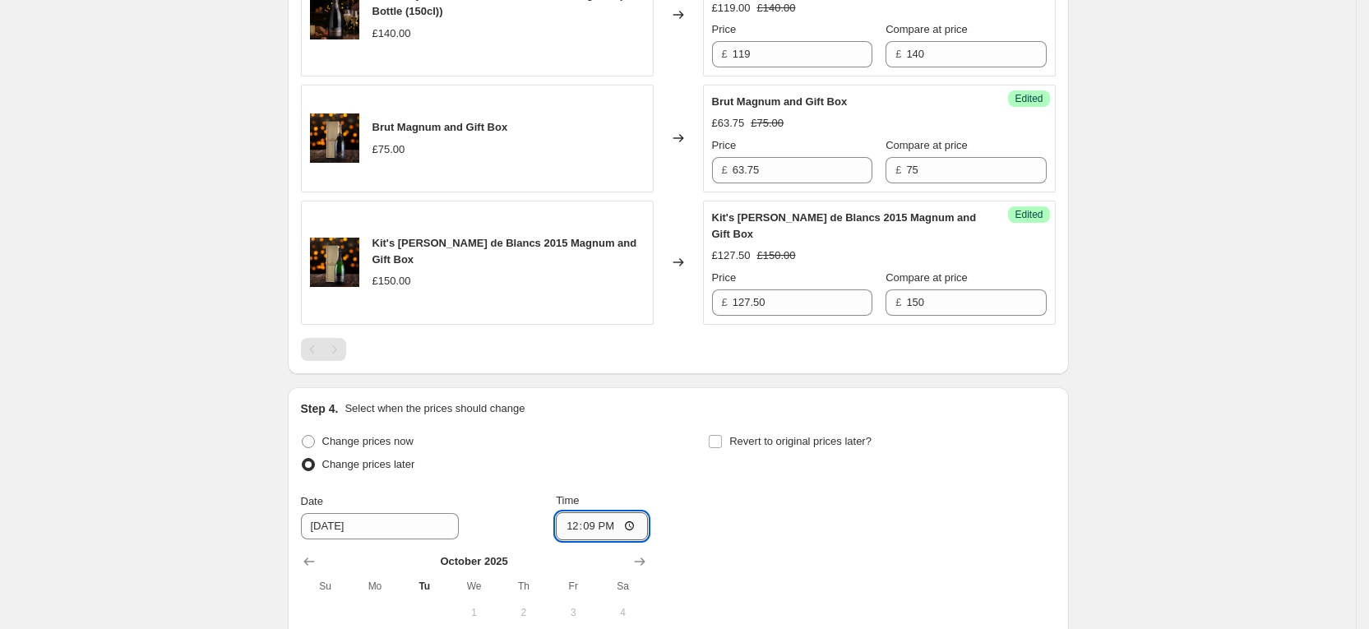
click at [633, 517] on input "12:09" at bounding box center [602, 526] width 92 height 28
type input "15:00"
click at [779, 498] on div "Change prices now Change prices later Date [DATE] Time 15:00 [DATE] Su Mo Tu We…" at bounding box center [678, 580] width 755 height 301
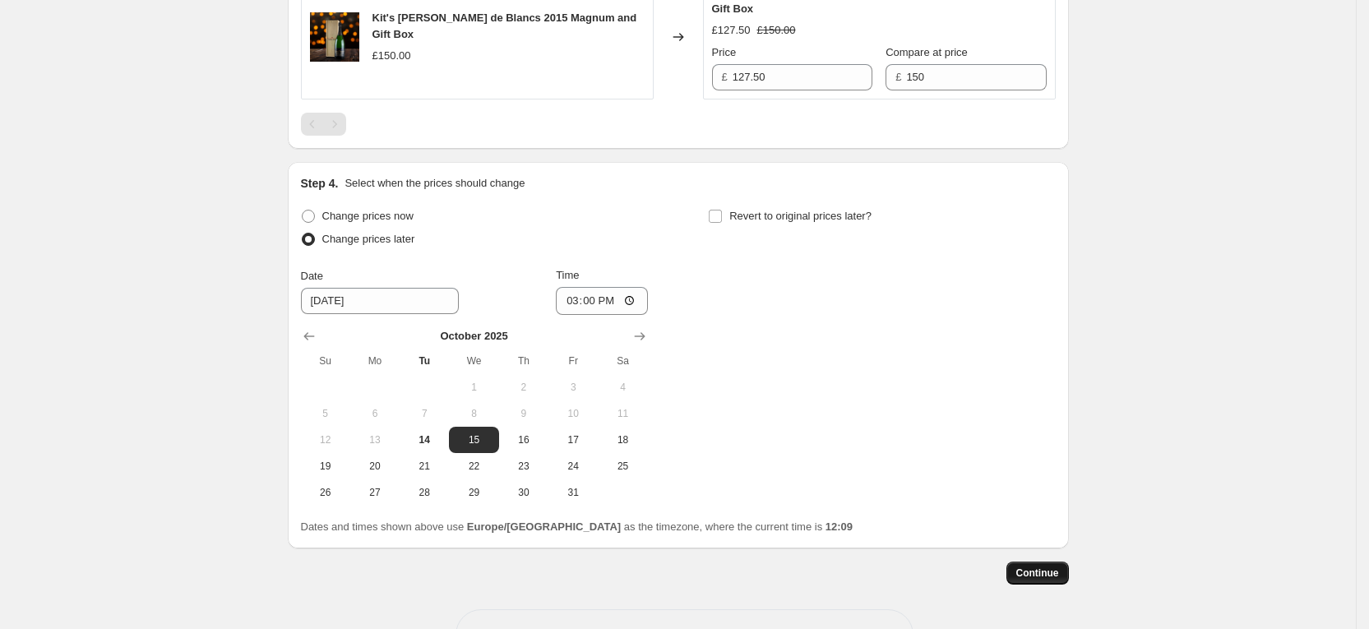
scroll to position [1014, 0]
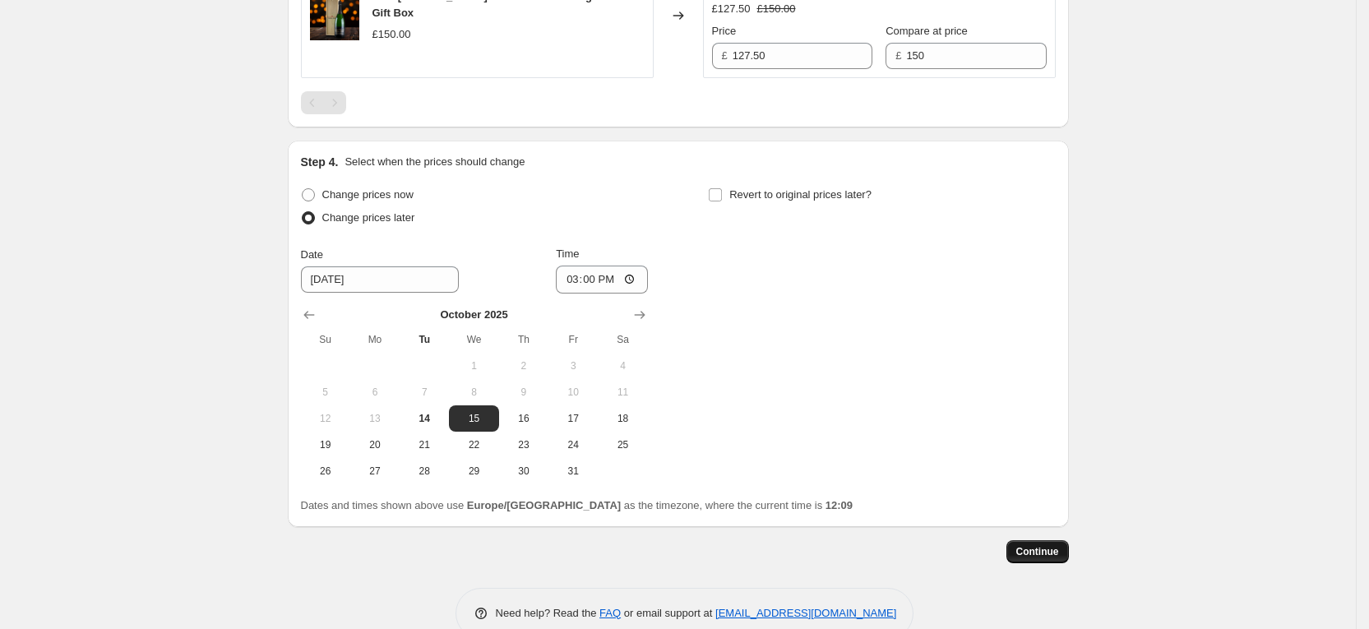
click at [1059, 549] on span "Continue" at bounding box center [1037, 551] width 43 height 13
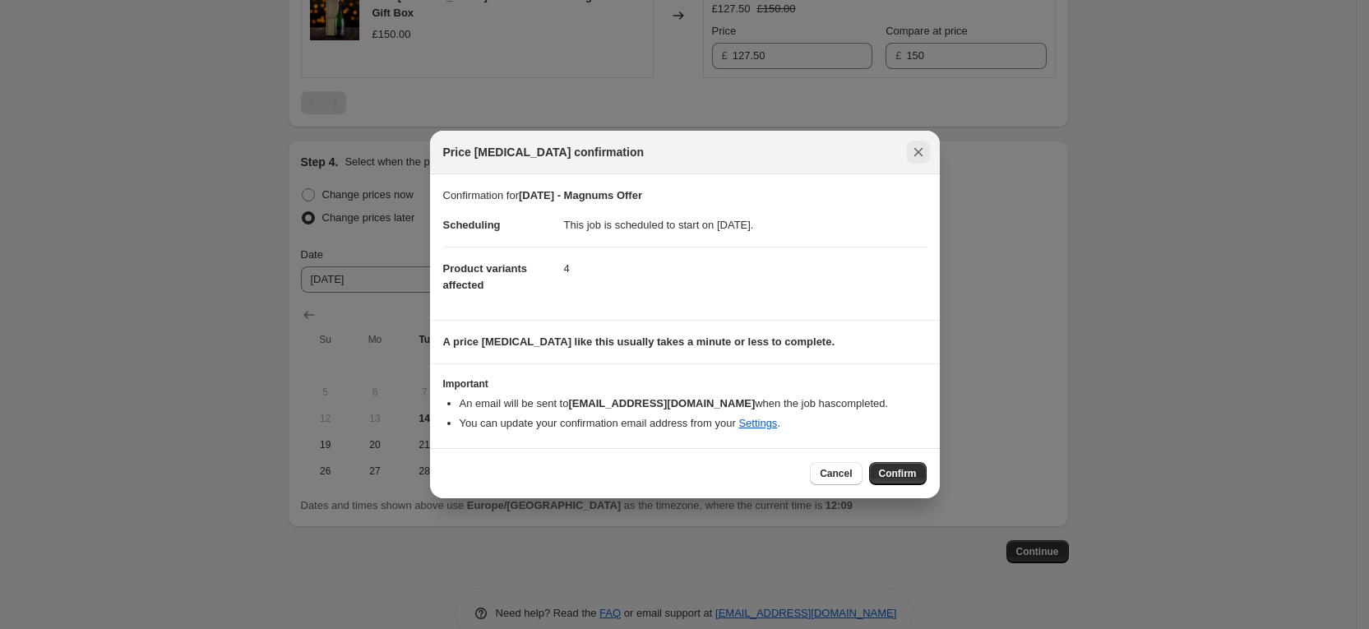
click at [919, 147] on icon "Close" at bounding box center [918, 152] width 16 height 16
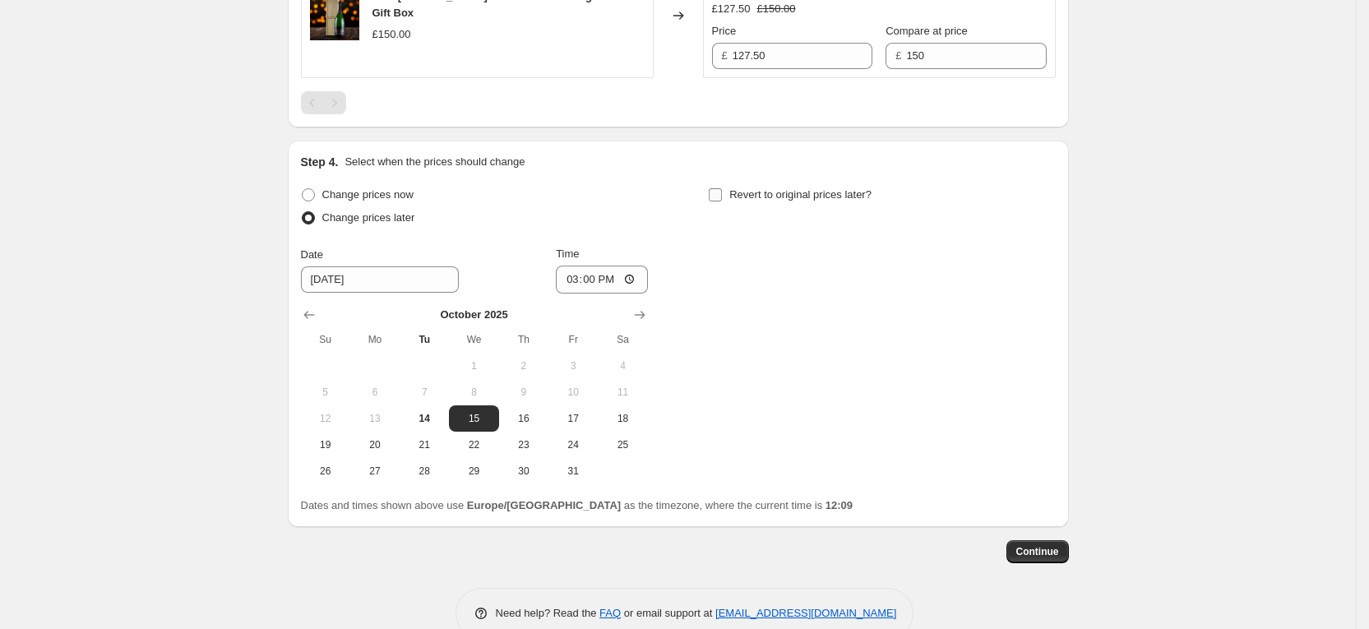
click at [863, 190] on span "Revert to original prices later?" at bounding box center [800, 194] width 142 height 12
click at [722, 190] on input "Revert to original prices later?" at bounding box center [715, 194] width 13 height 13
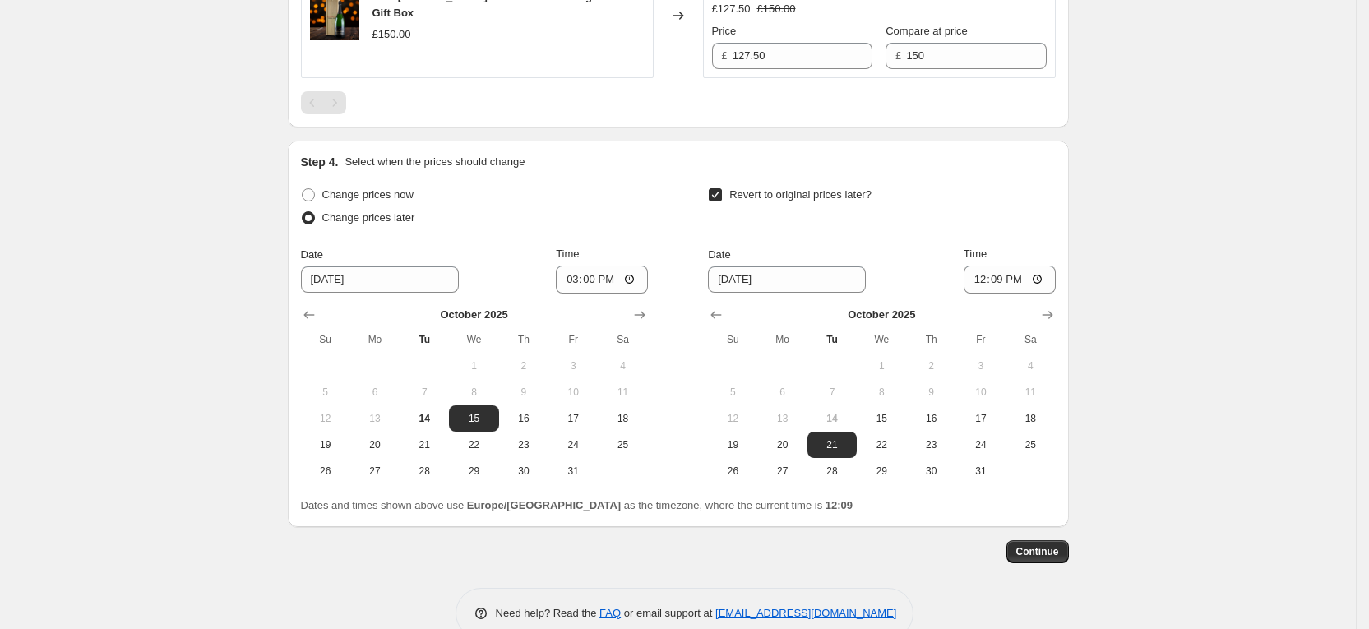
click at [863, 190] on span "Revert to original prices later?" at bounding box center [800, 194] width 142 height 12
click at [722, 190] on input "Revert to original prices later?" at bounding box center [715, 194] width 13 height 13
checkbox input "false"
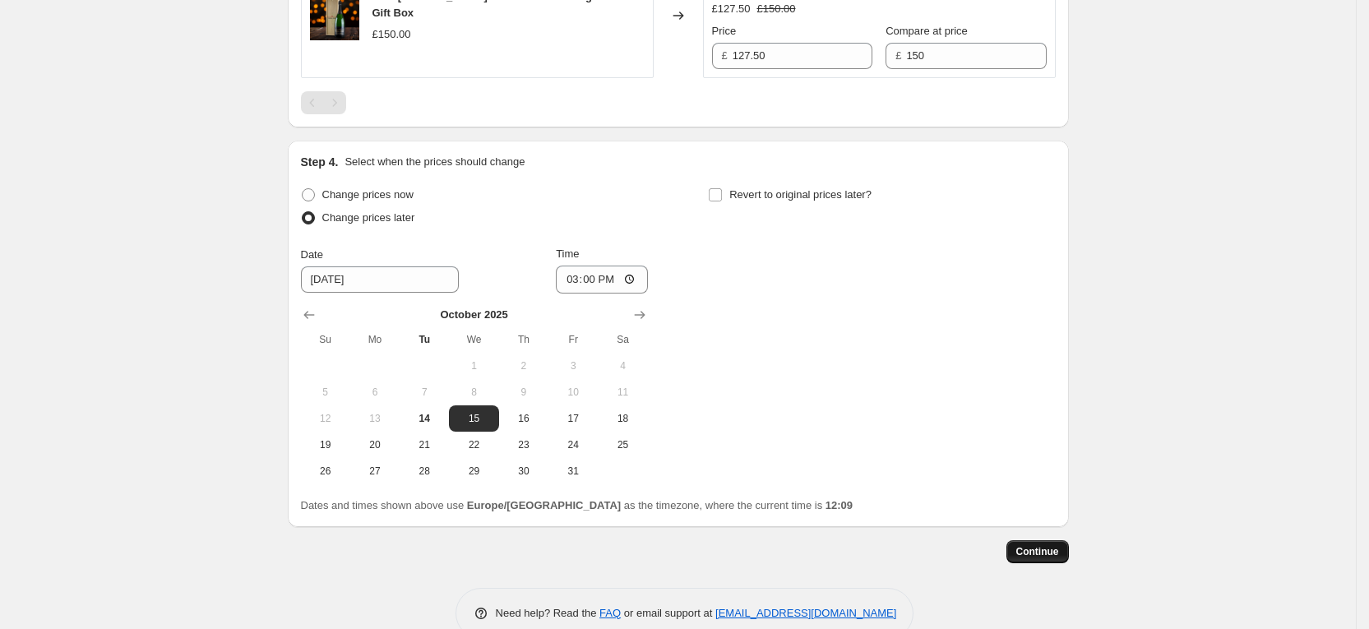
click at [1031, 554] on span "Continue" at bounding box center [1037, 551] width 43 height 13
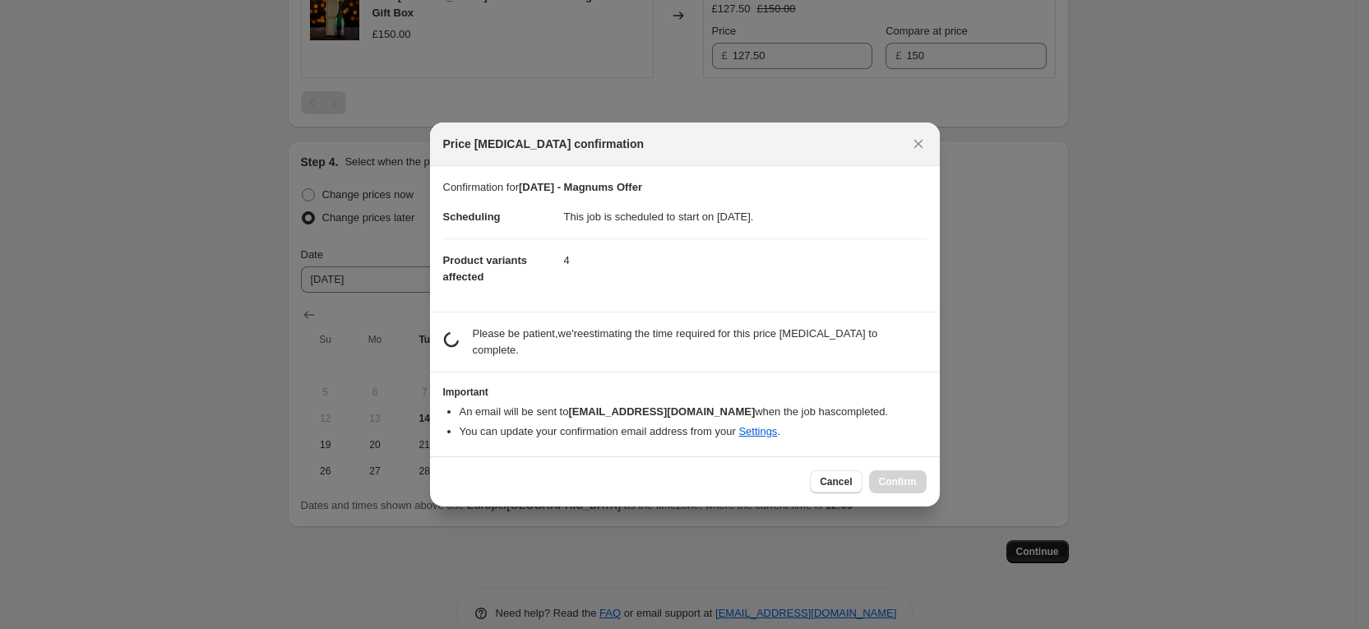
scroll to position [0, 0]
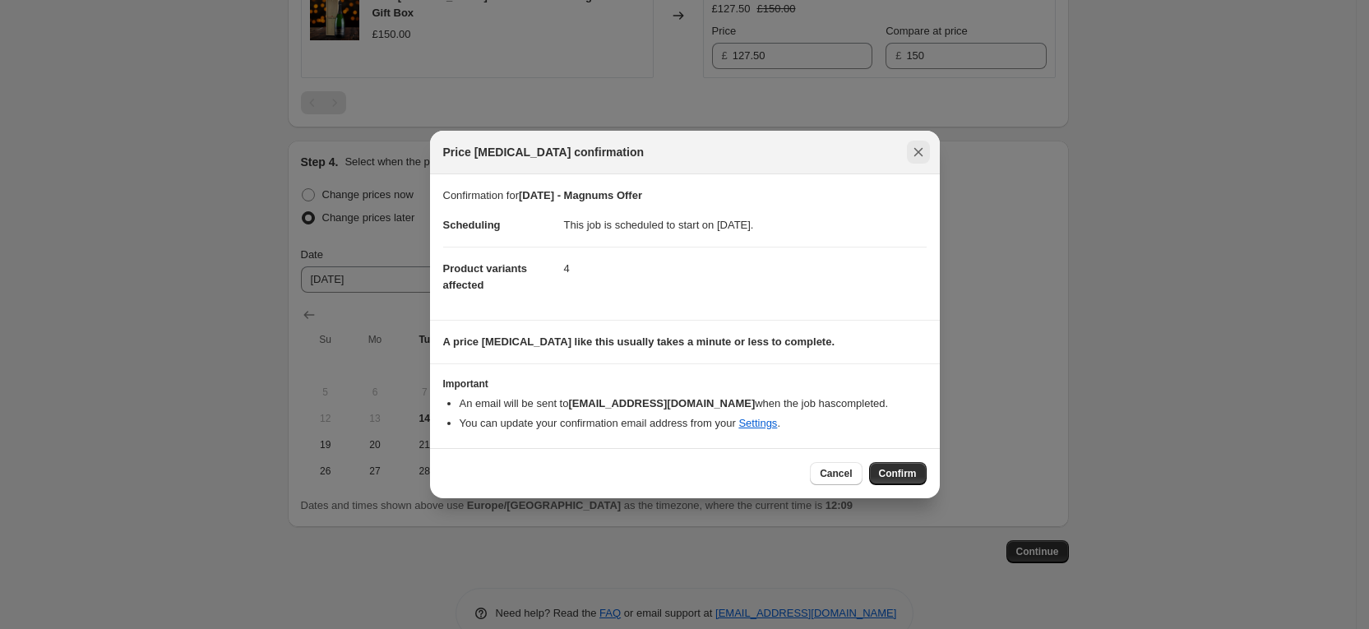
click at [921, 150] on icon "Close" at bounding box center [918, 152] width 16 height 16
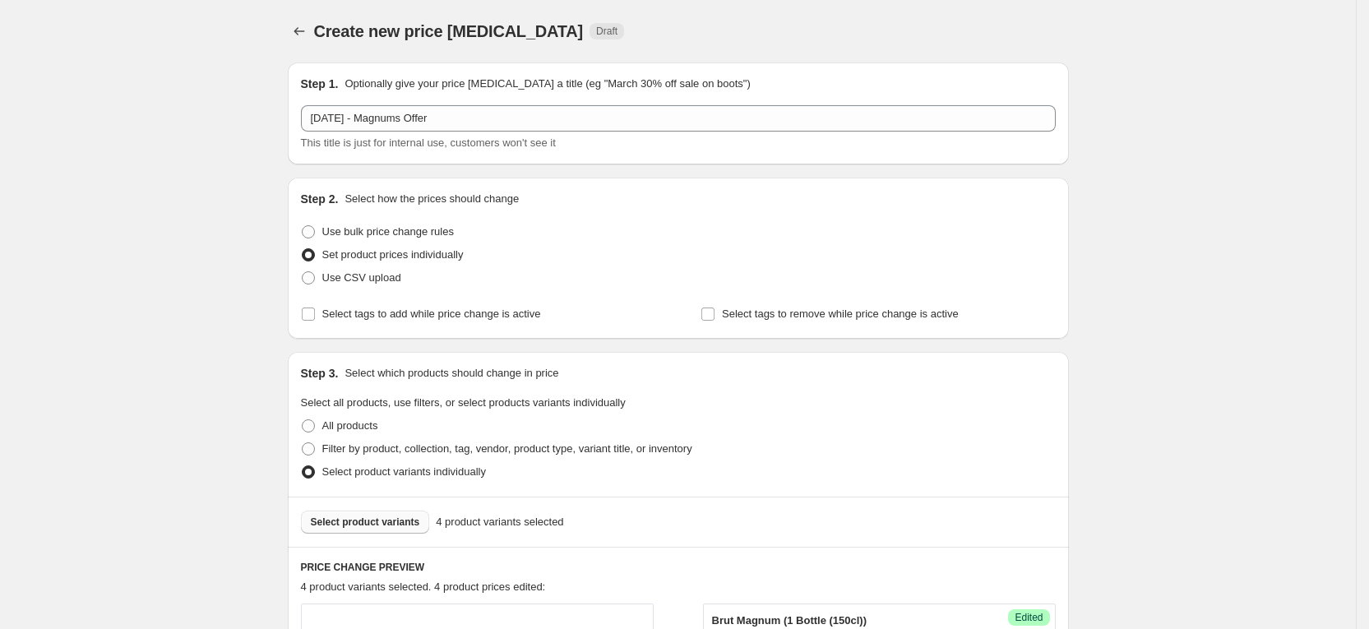
scroll to position [1014, 0]
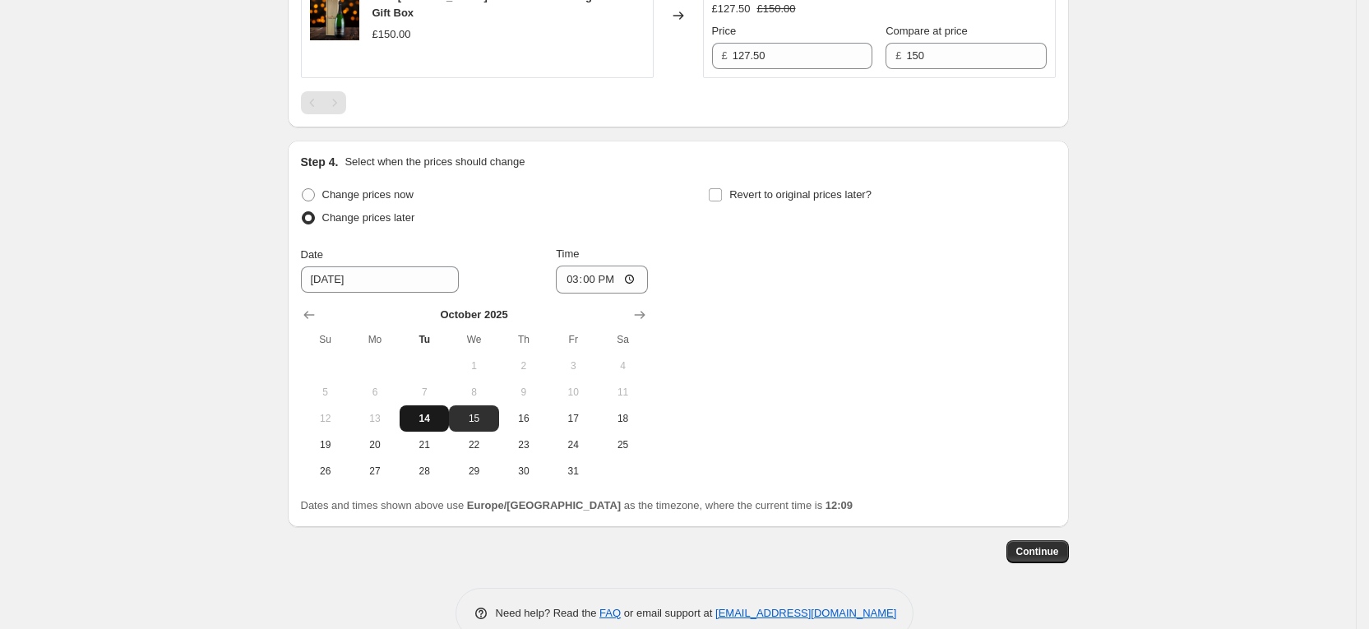
click at [432, 419] on span "14" at bounding box center [424, 418] width 36 height 13
type input "[DATE]"
click at [1032, 553] on span "Continue" at bounding box center [1037, 551] width 43 height 13
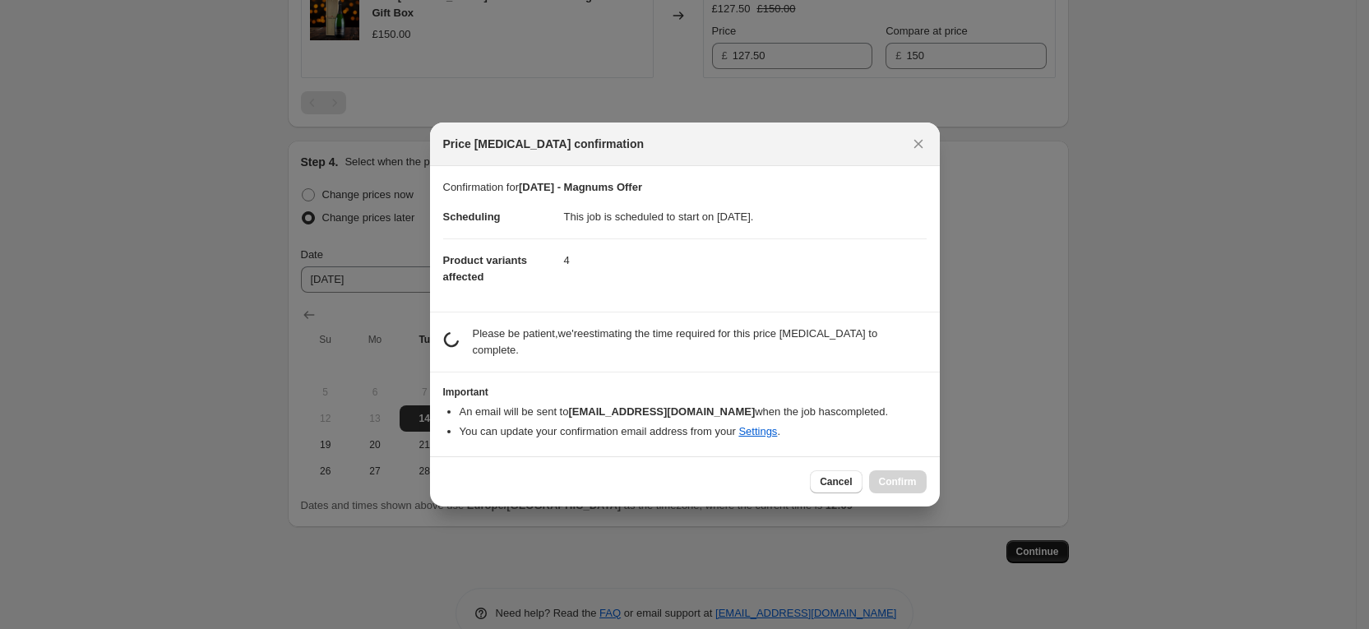
scroll to position [0, 0]
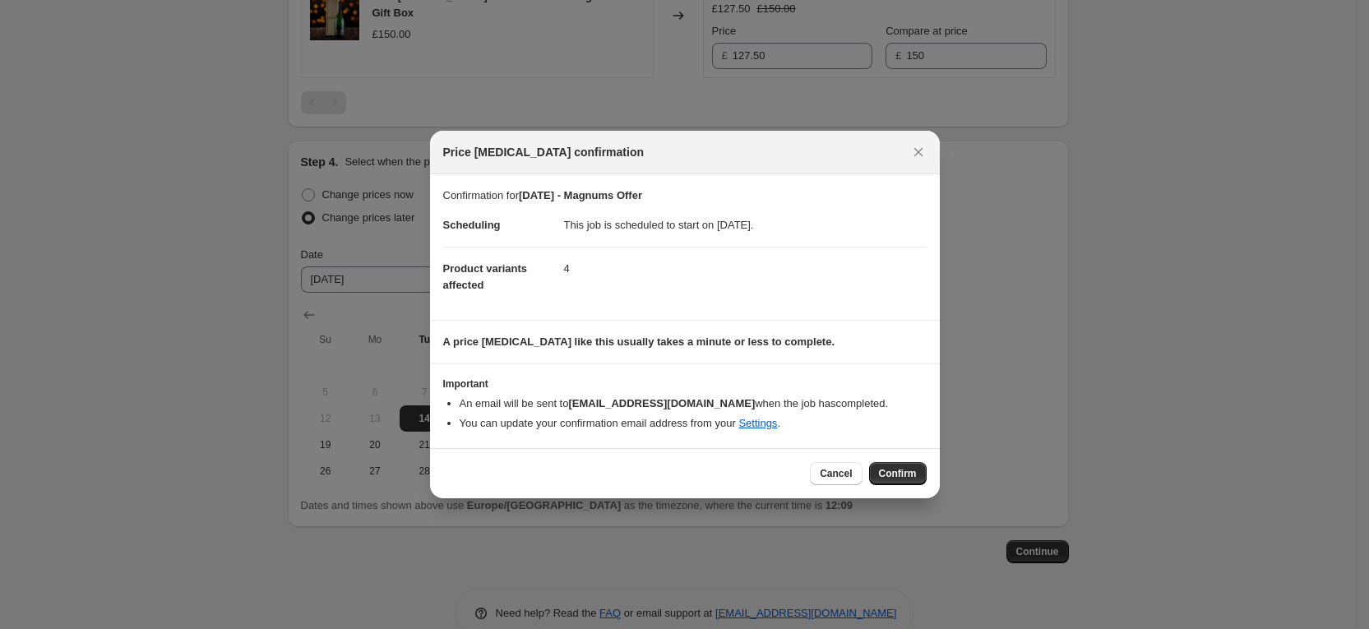
click at [904, 483] on button "Confirm" at bounding box center [898, 473] width 58 height 23
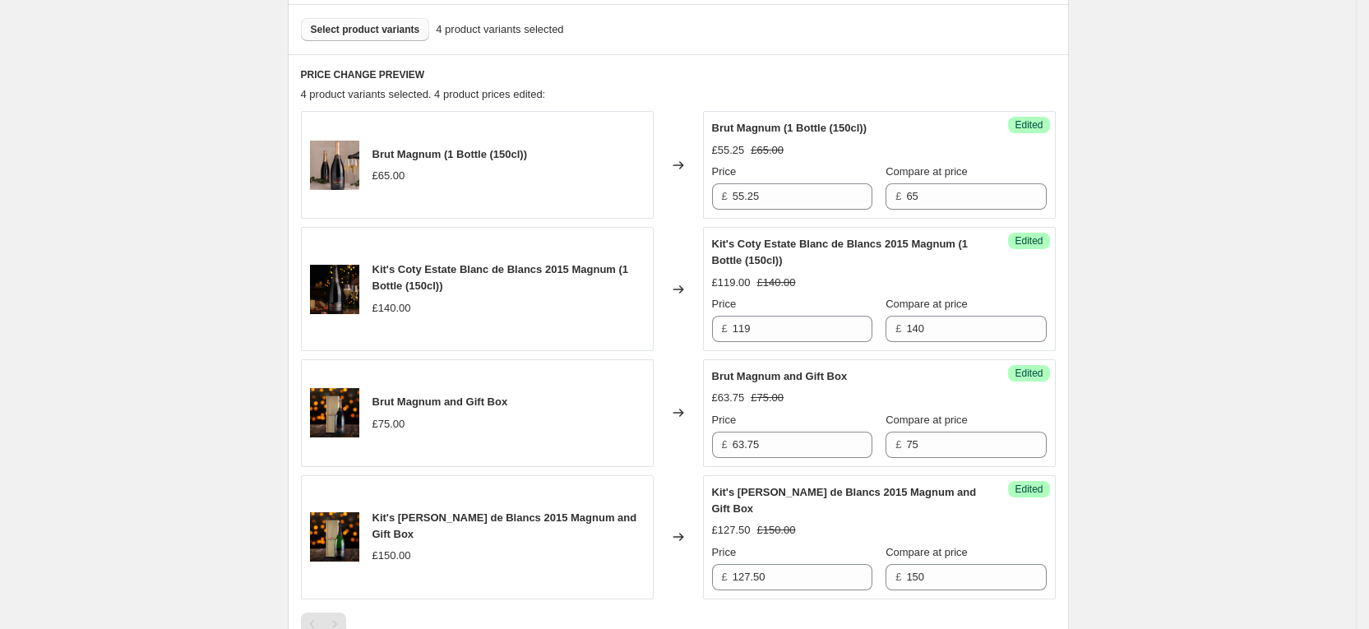
scroll to position [617, 0]
